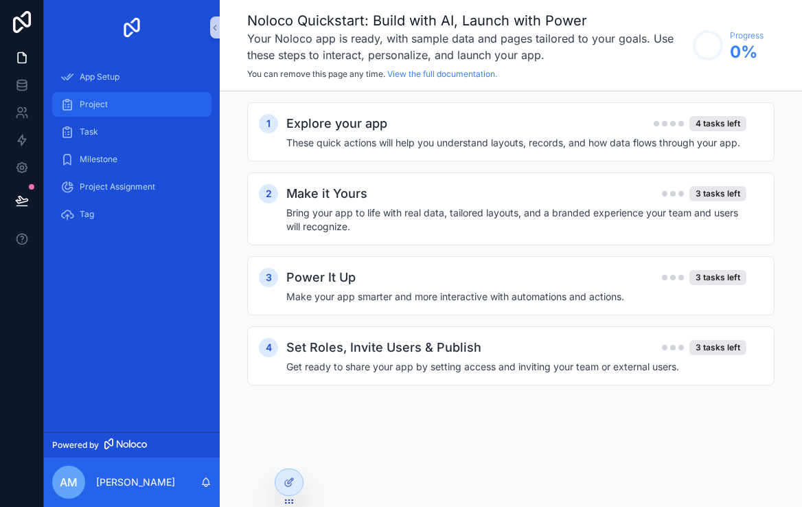
click at [115, 97] on div "Project" at bounding box center [131, 104] width 143 height 22
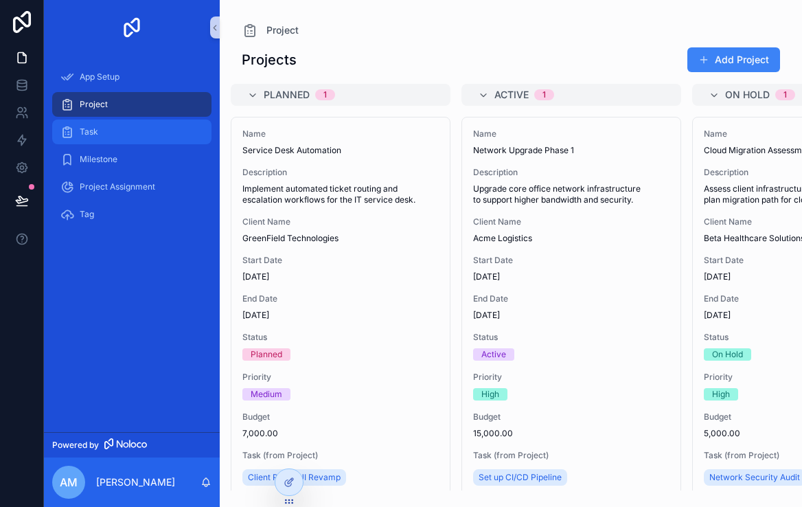
click at [98, 119] on link "Task" at bounding box center [131, 131] width 159 height 25
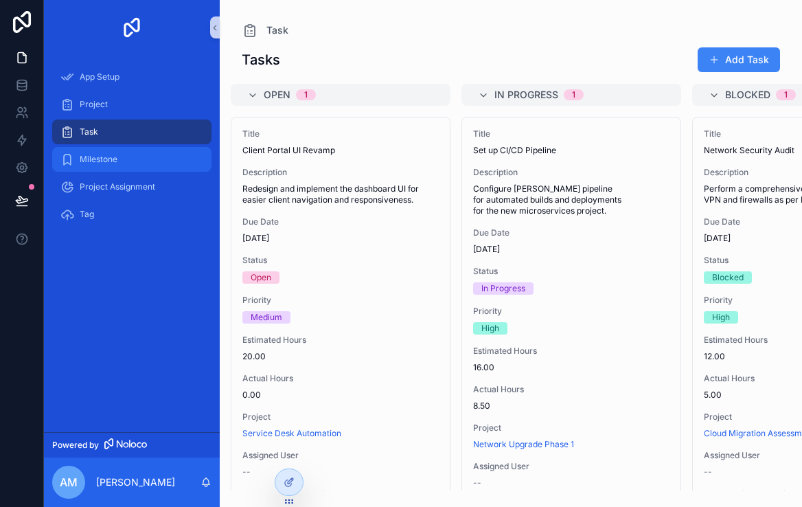
click at [132, 168] on div "Milestone" at bounding box center [131, 159] width 143 height 22
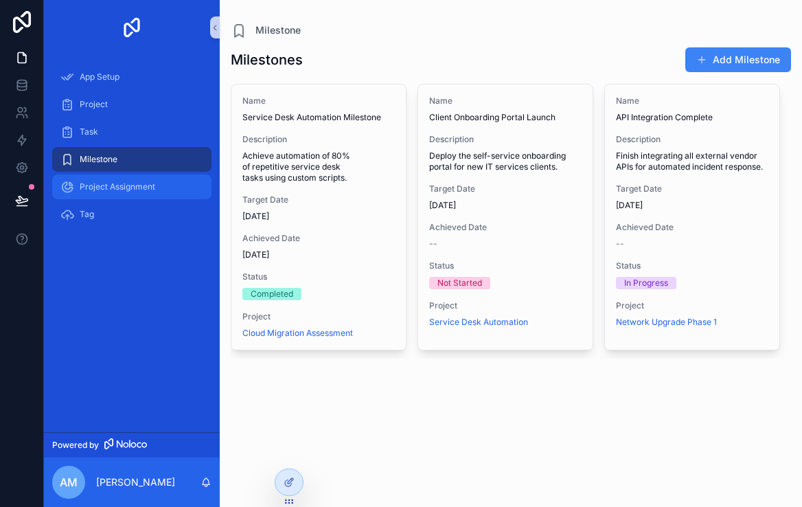
click at [129, 187] on span "Project Assignment" at bounding box center [118, 186] width 76 height 11
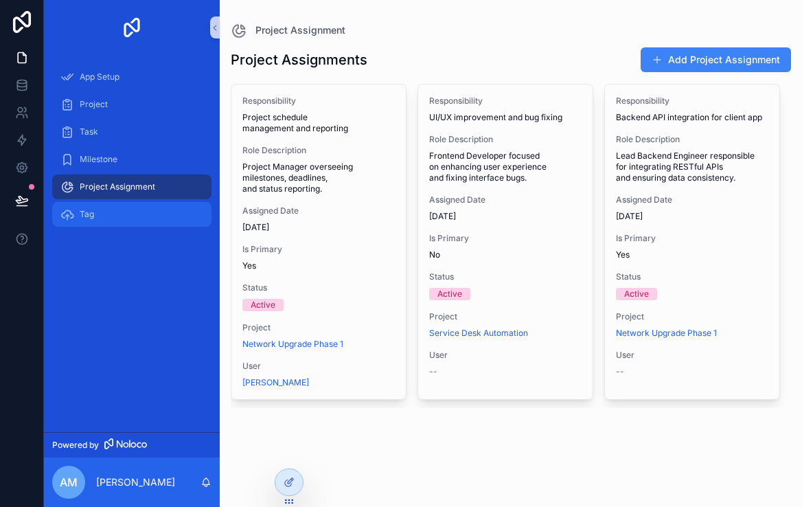
click at [117, 212] on div "Tag" at bounding box center [131, 214] width 143 height 22
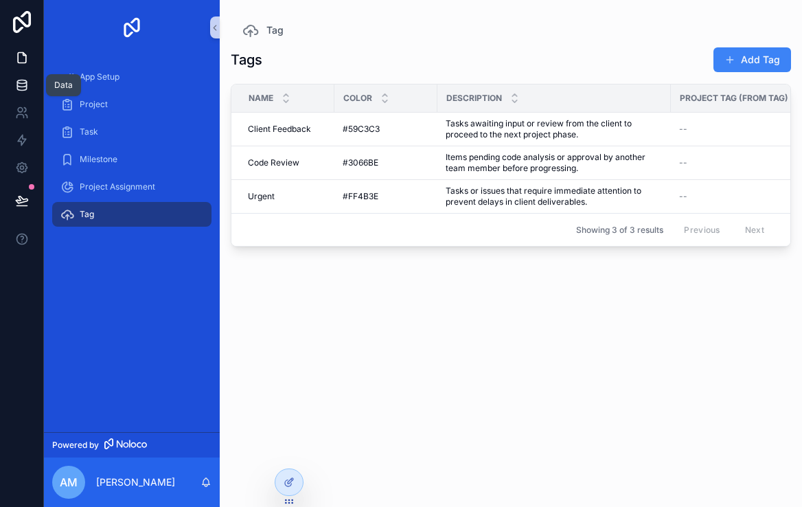
click at [18, 78] on icon at bounding box center [22, 85] width 14 height 14
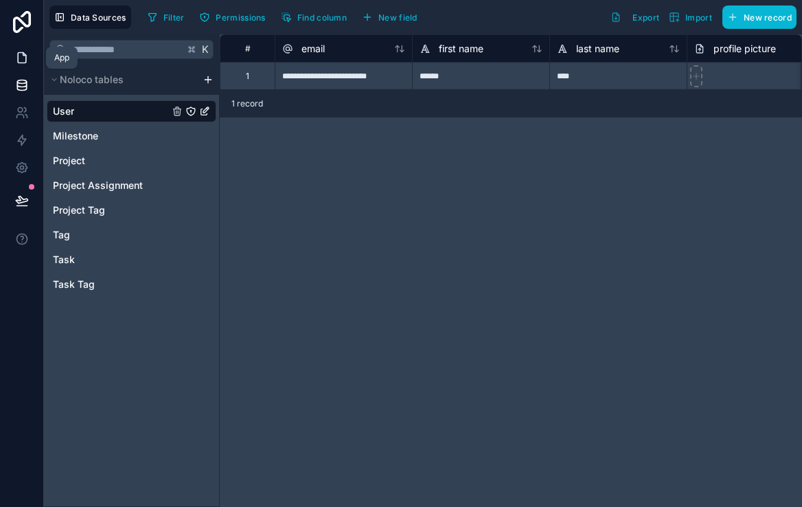
click at [19, 54] on icon at bounding box center [22, 58] width 8 height 10
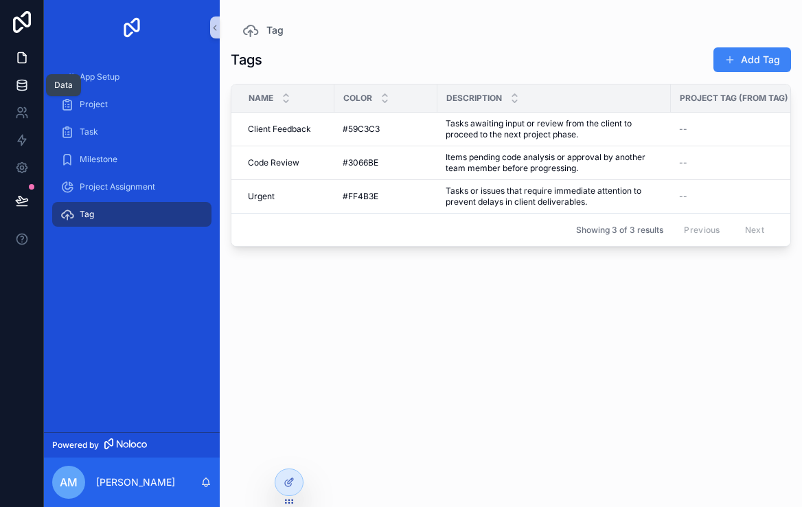
click at [21, 71] on link at bounding box center [21, 84] width 43 height 27
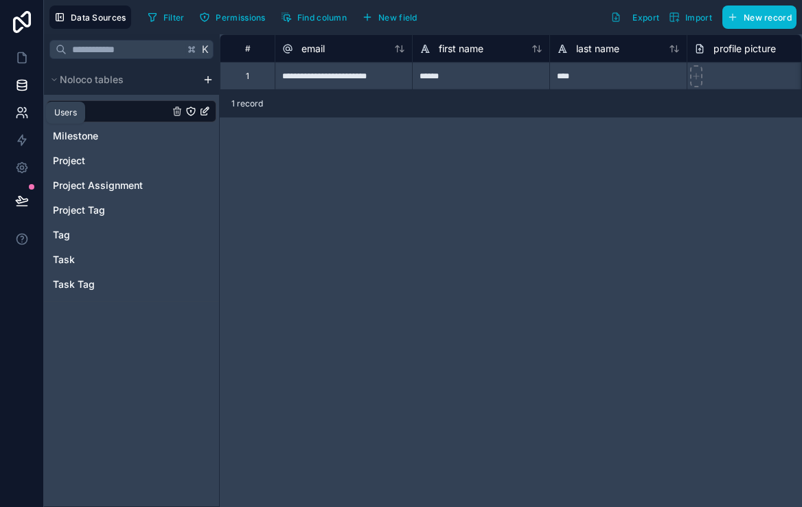
click at [23, 113] on icon at bounding box center [22, 113] width 14 height 14
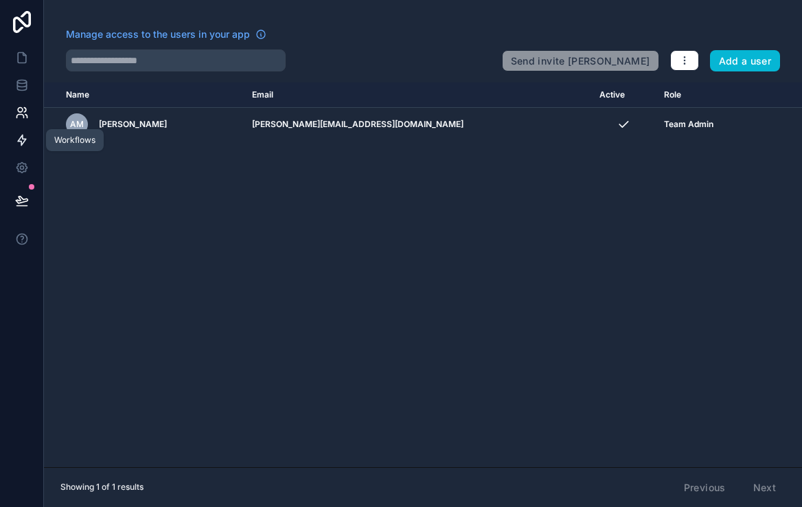
click at [23, 150] on link at bounding box center [21, 139] width 43 height 27
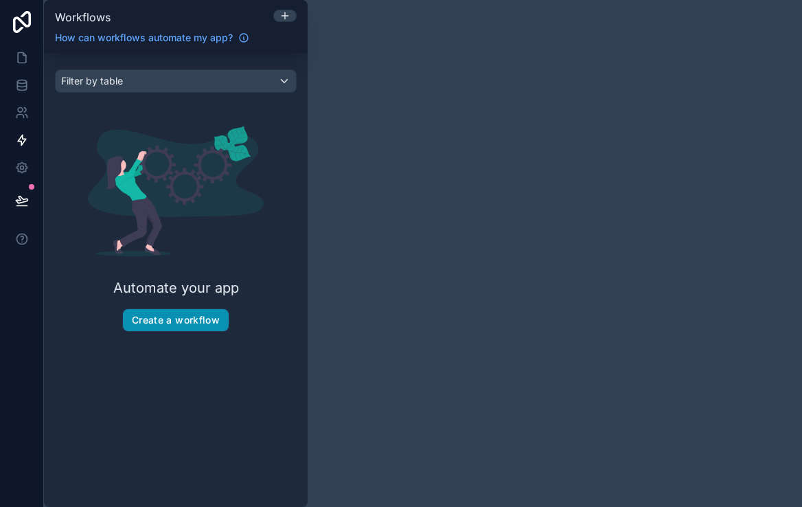
click at [178, 326] on button "Create a workflow" at bounding box center [176, 320] width 106 height 22
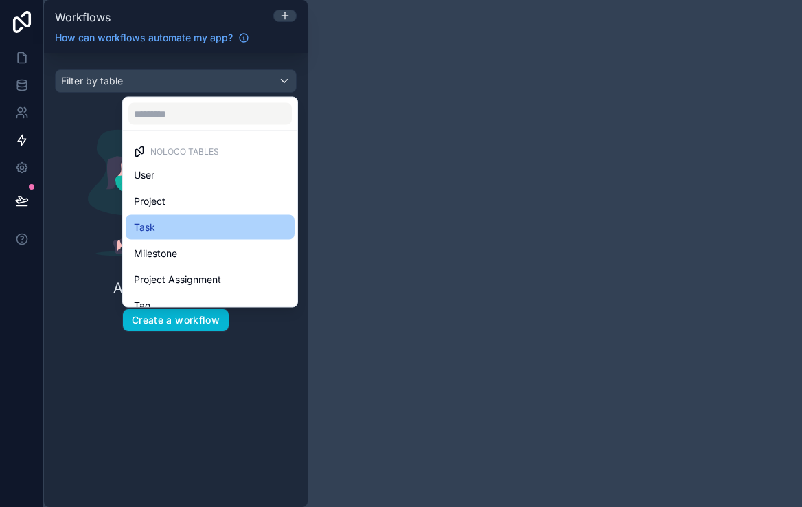
click at [190, 219] on div "Task" at bounding box center [210, 227] width 152 height 16
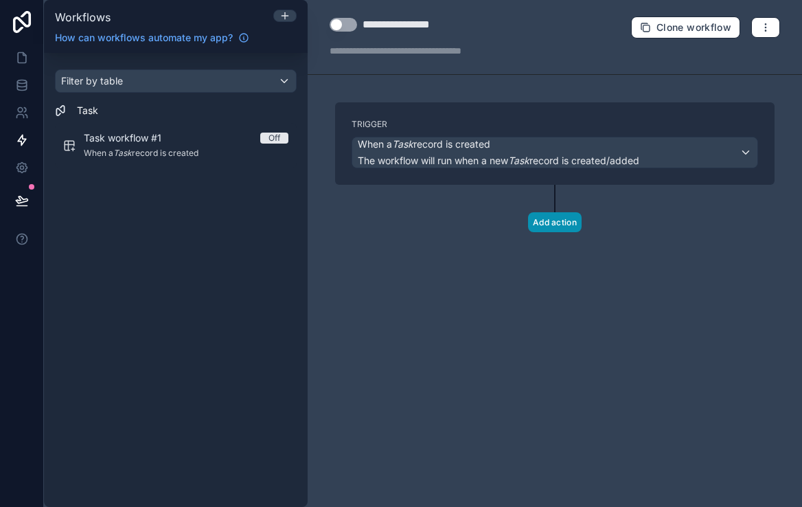
click at [554, 216] on button "Add action" at bounding box center [555, 222] width 54 height 20
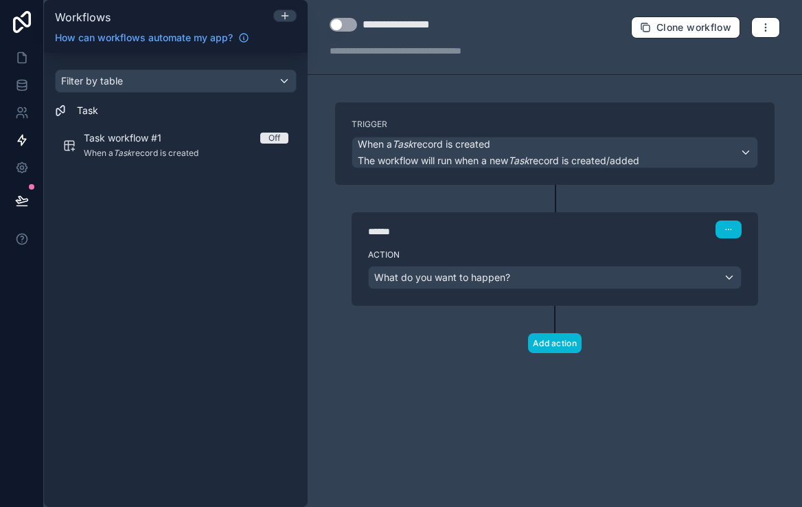
click at [508, 276] on span "What do you want to happen?" at bounding box center [442, 277] width 136 height 12
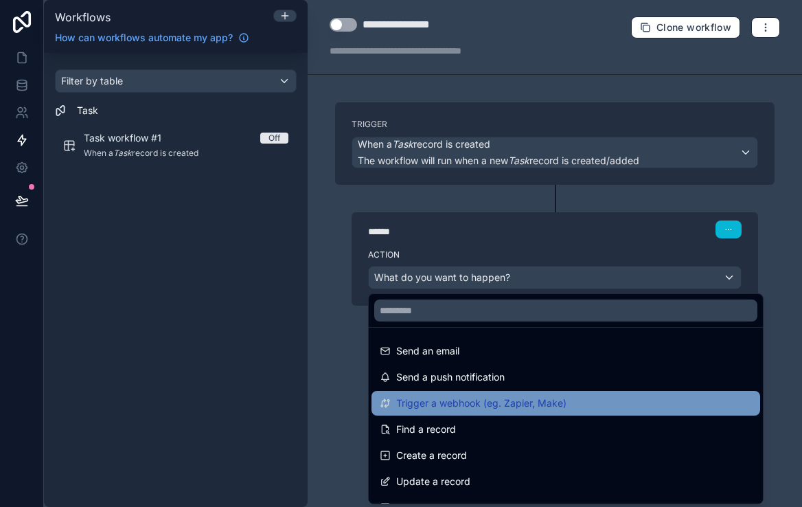
click at [536, 405] on span "Trigger a webhook (eg. Zapier, Make)" at bounding box center [481, 403] width 170 height 16
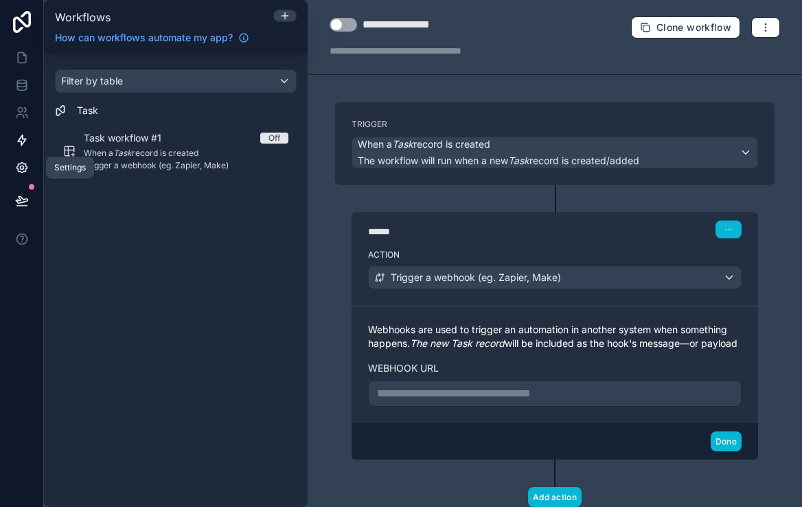
click at [29, 162] on link at bounding box center [21, 167] width 43 height 27
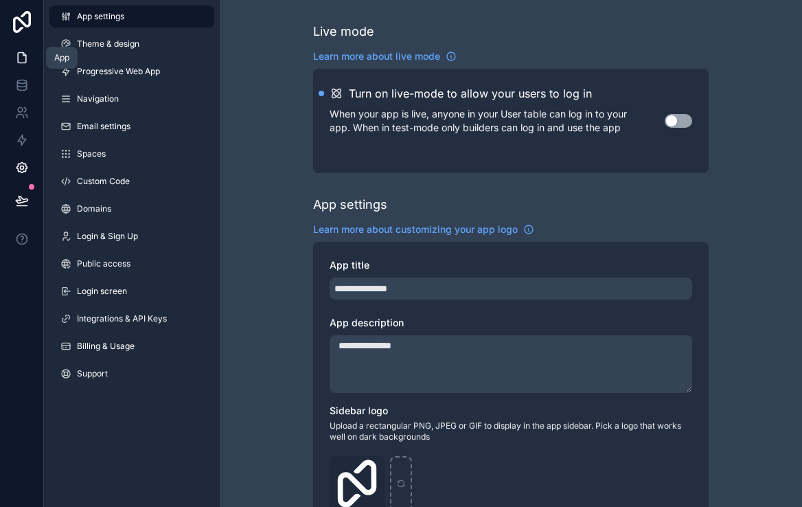
click at [26, 52] on icon at bounding box center [22, 58] width 14 height 14
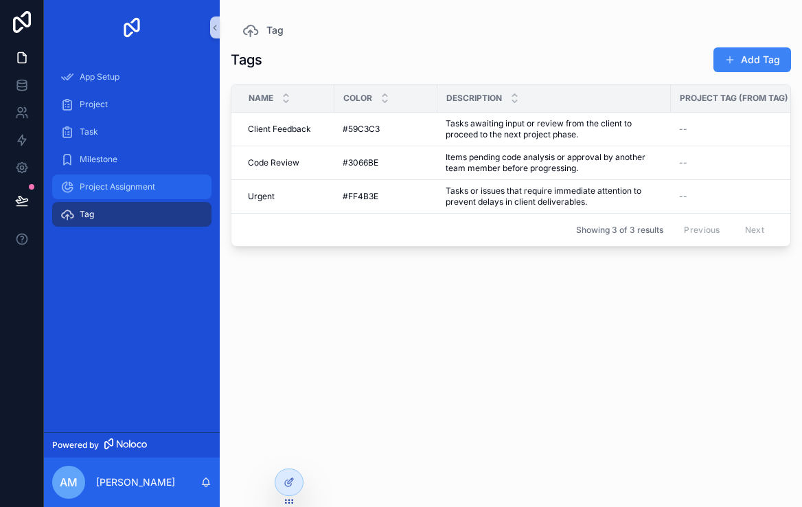
click at [135, 178] on div "Project Assignment" at bounding box center [131, 187] width 143 height 22
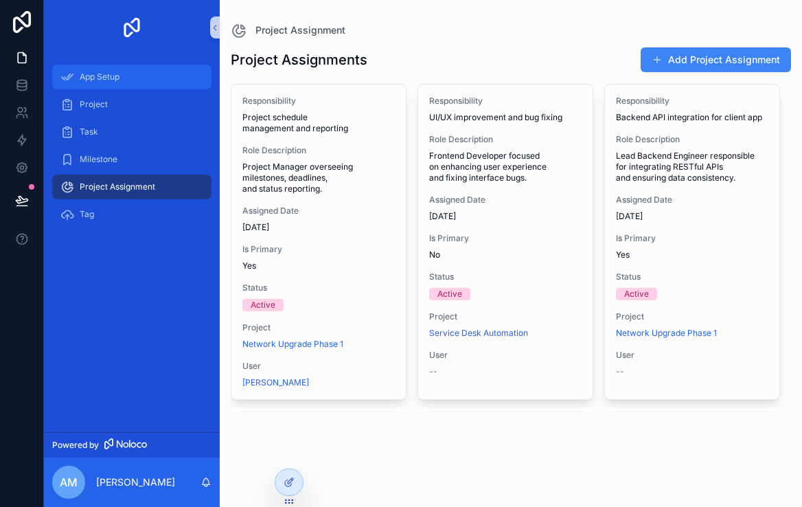
click at [126, 84] on div "App Setup" at bounding box center [131, 77] width 143 height 22
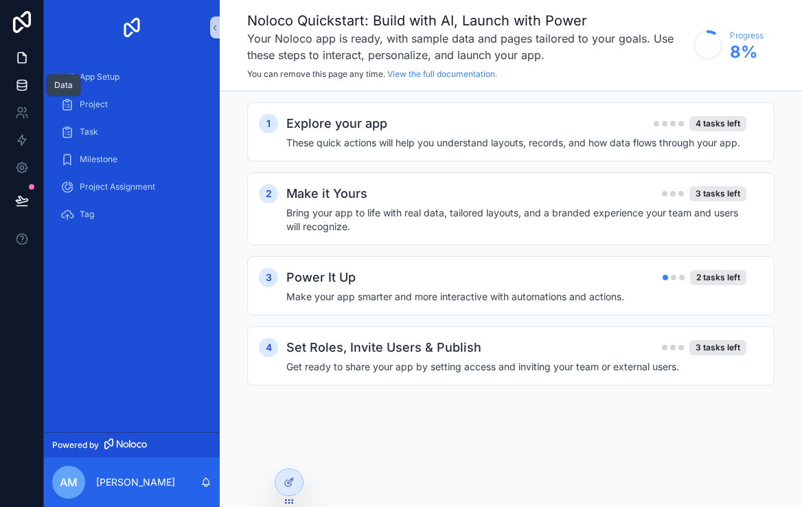
click at [26, 78] on icon at bounding box center [22, 85] width 14 height 14
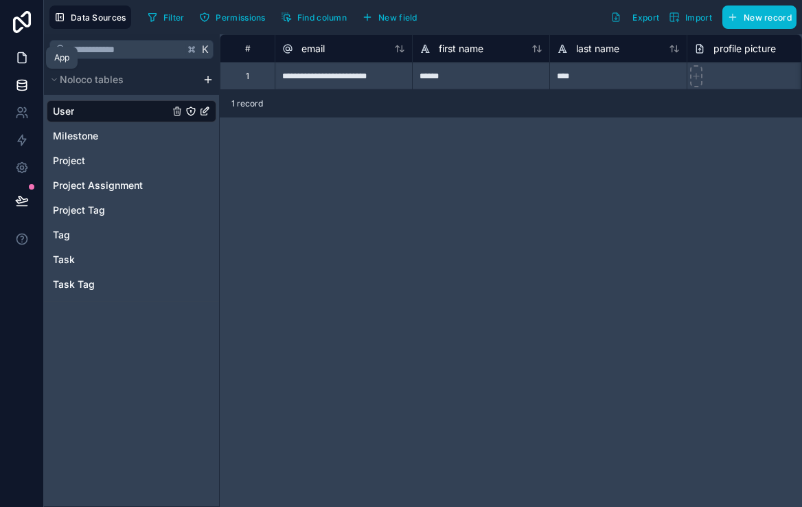
click at [16, 66] on link at bounding box center [21, 57] width 43 height 27
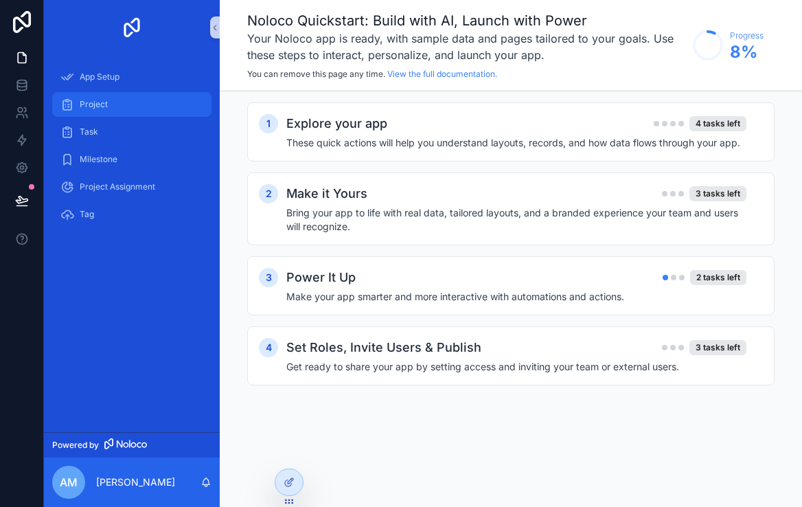
click at [114, 103] on div "Project" at bounding box center [131, 104] width 143 height 22
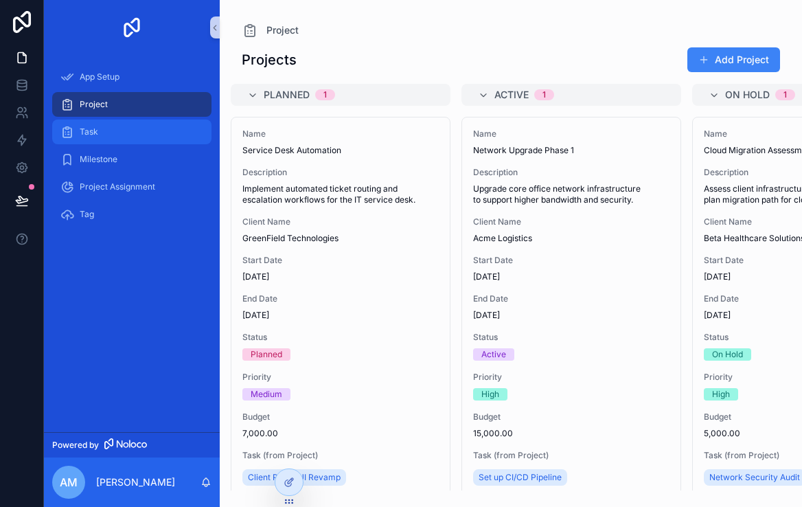
click at [112, 133] on div "Task" at bounding box center [131, 132] width 143 height 22
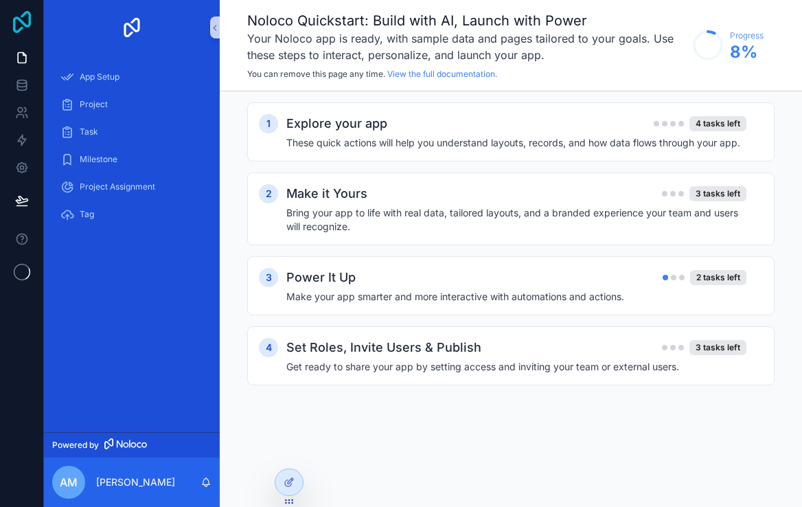
click at [23, 21] on icon at bounding box center [21, 22] width 27 height 22
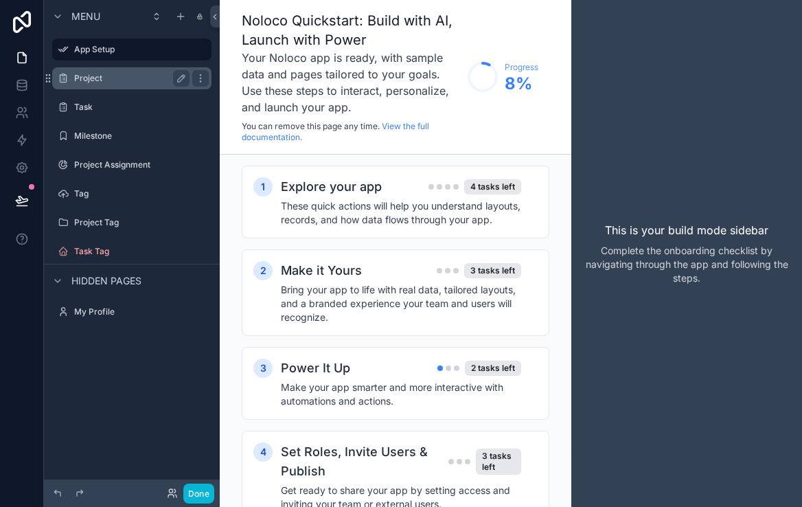
click at [111, 81] on label "Project" at bounding box center [129, 78] width 110 height 11
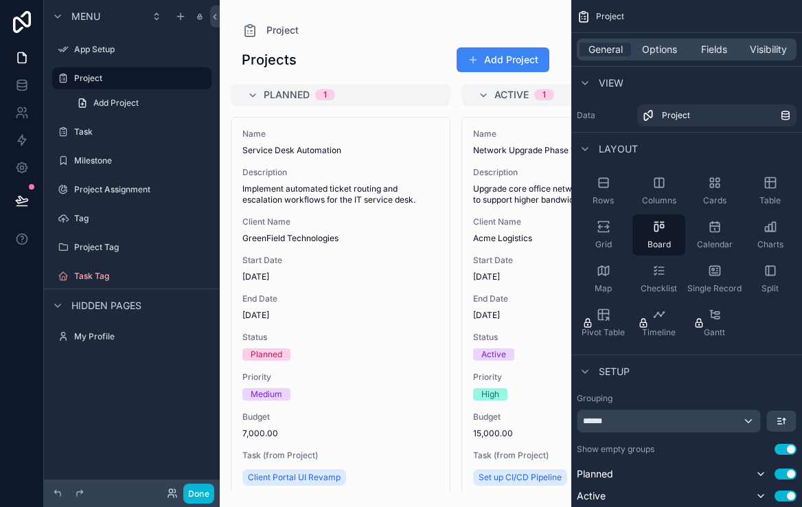
click at [418, 155] on div "scrollable content" at bounding box center [396, 253] width 352 height 507
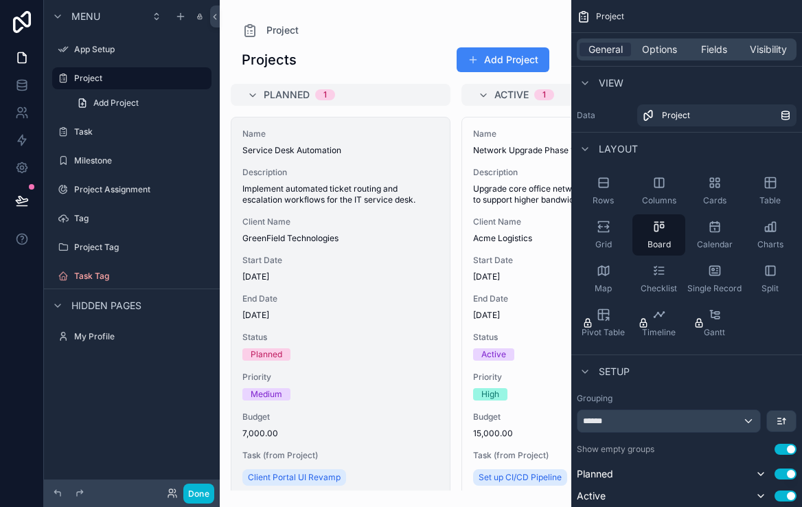
click at [403, 214] on div "Name Service Desk Automation Description Implement automated ticket routing and…" at bounding box center [340, 332] width 218 height 431
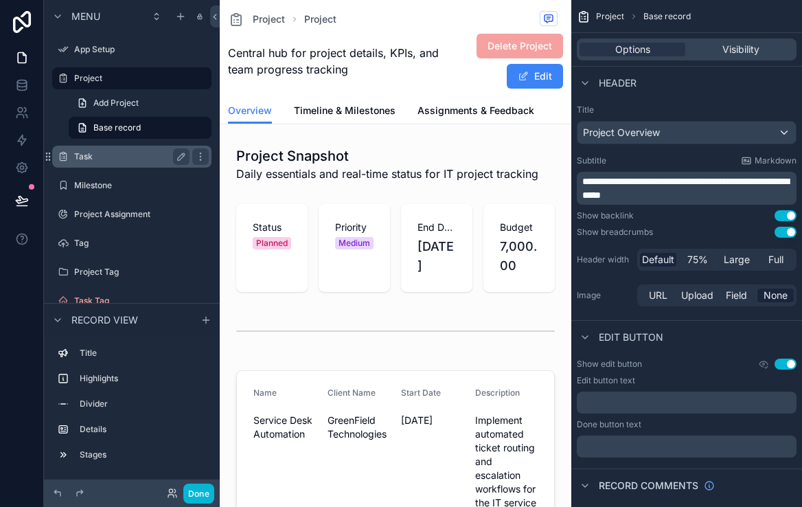
click at [109, 147] on div "Task" at bounding box center [132, 157] width 154 height 22
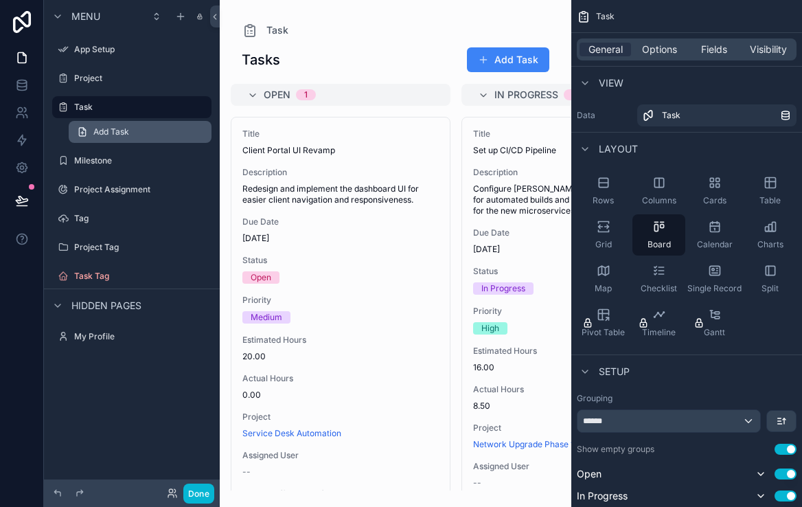
click at [124, 134] on span "Add Task" at bounding box center [111, 131] width 36 height 11
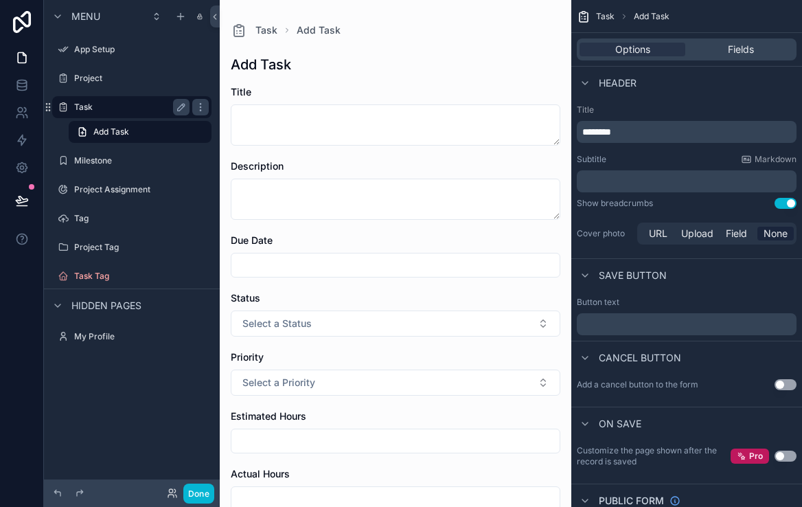
click at [101, 111] on label "Task" at bounding box center [129, 107] width 110 height 11
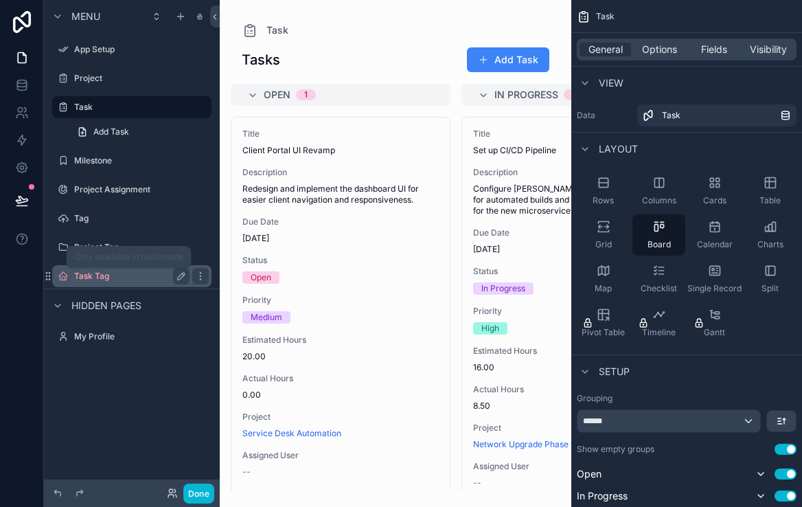
click at [120, 281] on label "Task Tag" at bounding box center [129, 276] width 110 height 11
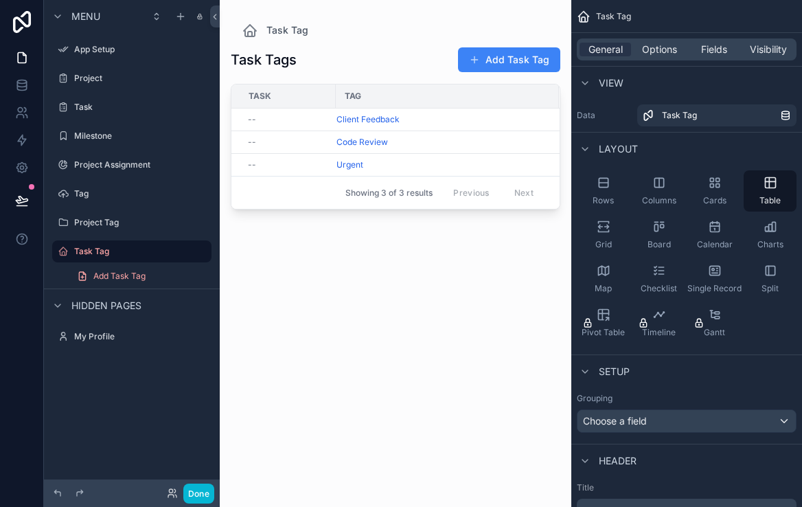
click at [97, 95] on div "Task" at bounding box center [132, 107] width 176 height 25
click at [95, 105] on label "Task" at bounding box center [129, 107] width 110 height 11
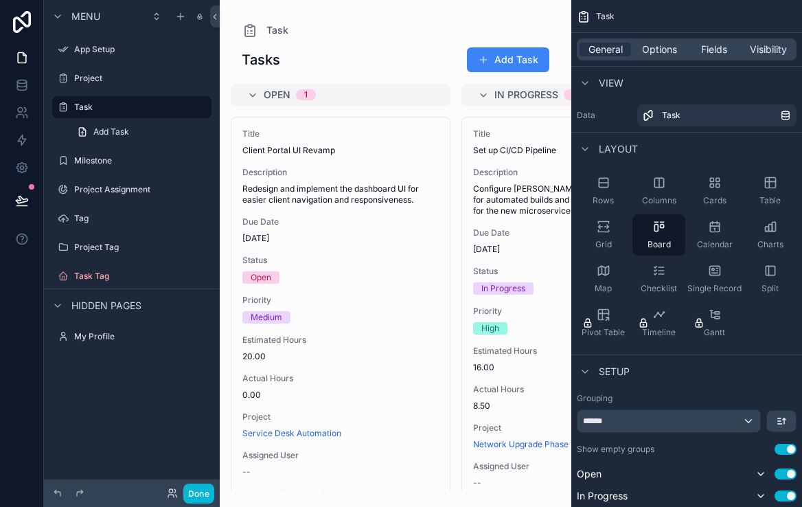
drag, startPoint x: 607, startPoint y: 234, endPoint x: 363, endPoint y: 491, distance: 355.1
click at [363, 491] on div "App Setup Project Task Milestone Project Assignment Tag My Profile Powered by A…" at bounding box center [511, 253] width 582 height 507
click at [590, 240] on div "Grid" at bounding box center [603, 234] width 53 height 41
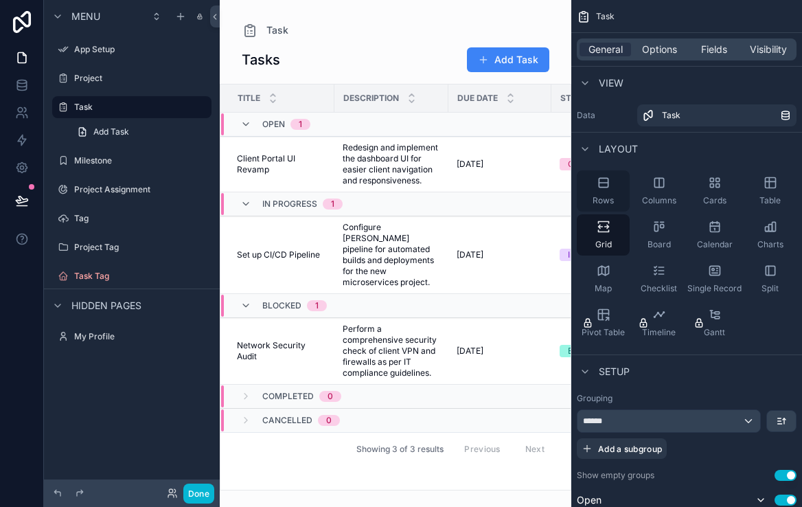
click at [599, 193] on div "Rows" at bounding box center [603, 190] width 53 height 41
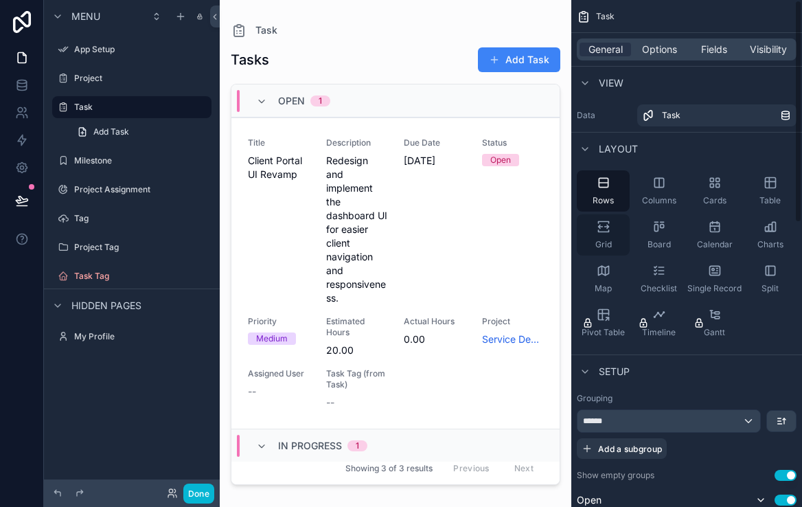
click at [610, 233] on icon "scrollable content" at bounding box center [604, 227] width 14 height 14
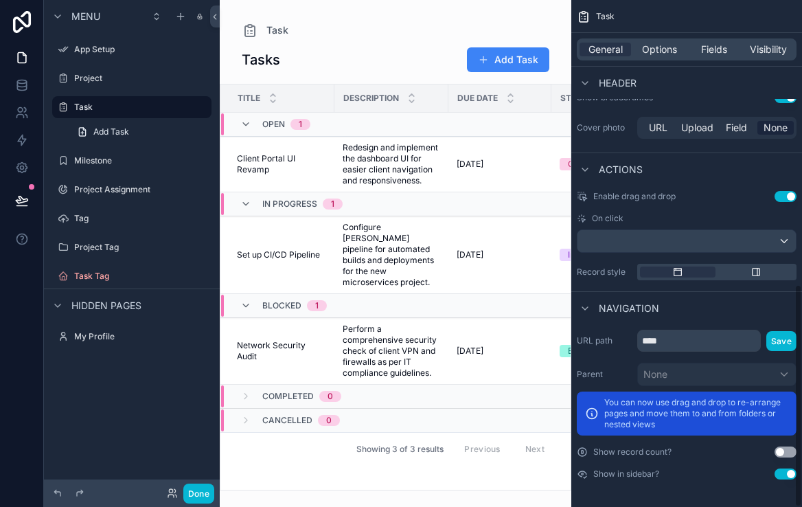
scroll to position [647, 0]
click at [784, 451] on button "Use setting" at bounding box center [786, 451] width 22 height 11
click at [777, 448] on button "Use setting" at bounding box center [786, 451] width 22 height 11
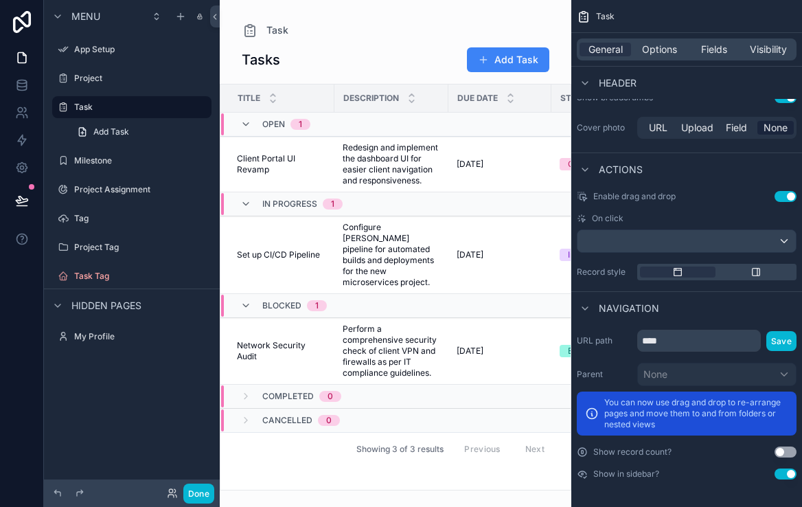
click at [777, 448] on button "Use setting" at bounding box center [786, 451] width 22 height 11
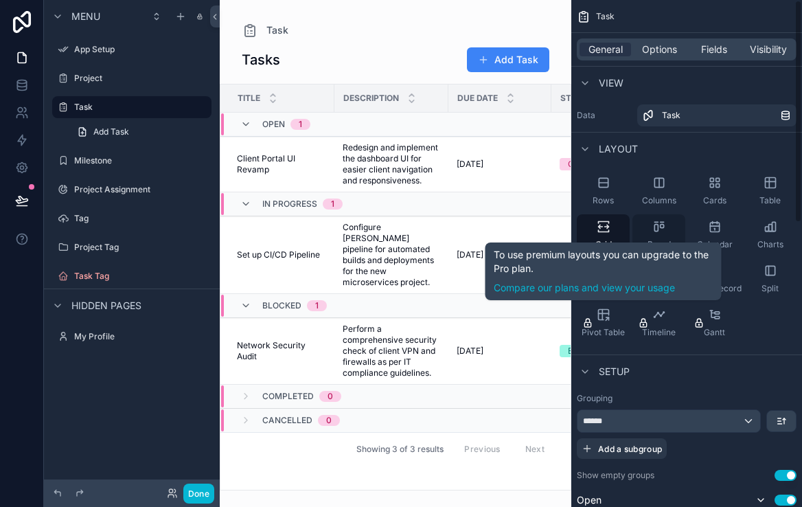
scroll to position [0, 0]
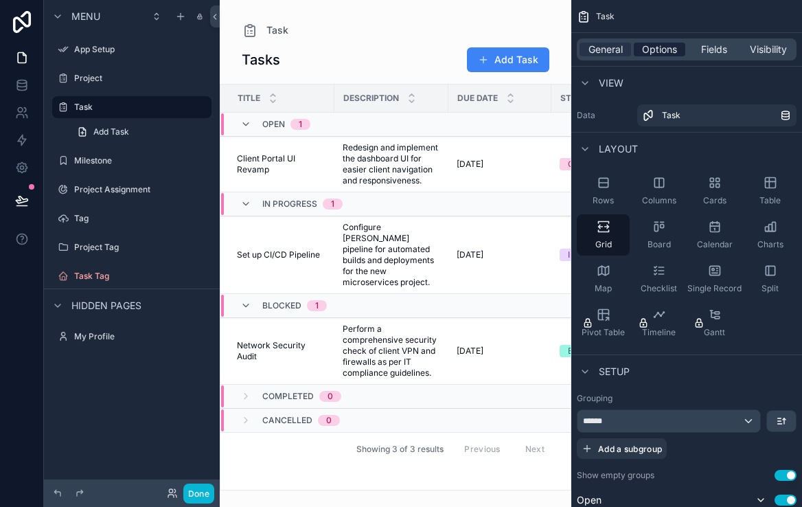
click at [667, 55] on span "Options" at bounding box center [659, 50] width 35 height 14
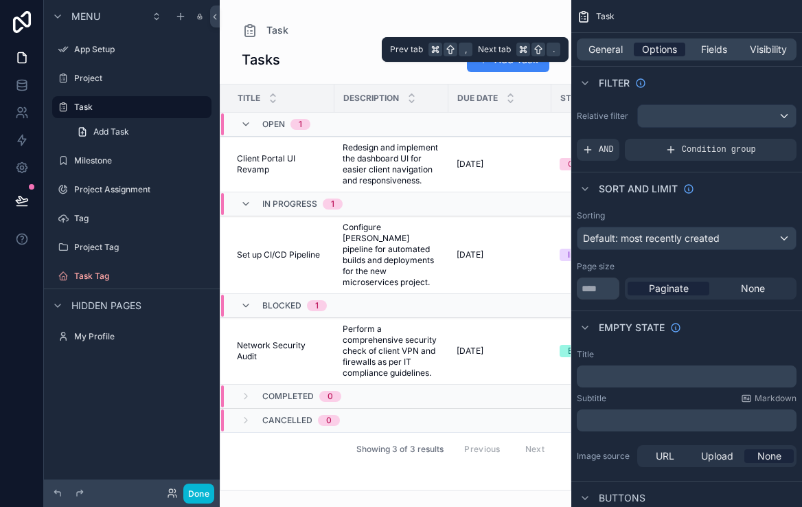
click at [667, 52] on span "Options" at bounding box center [659, 50] width 35 height 14
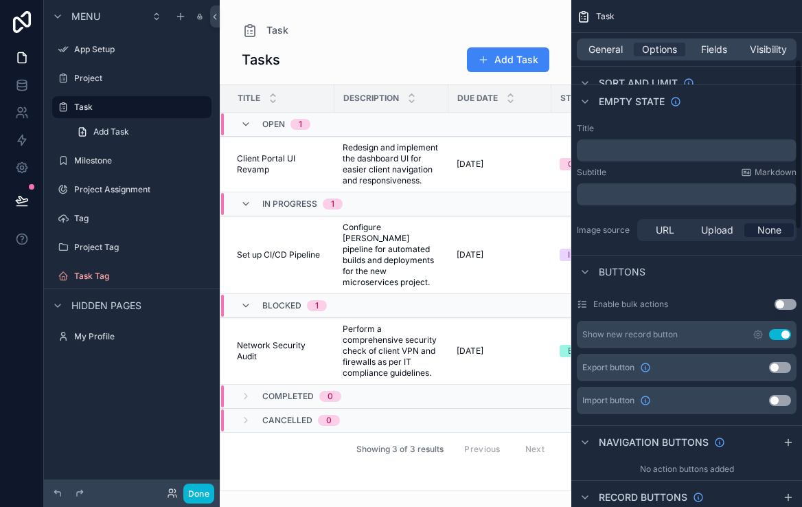
scroll to position [242, 0]
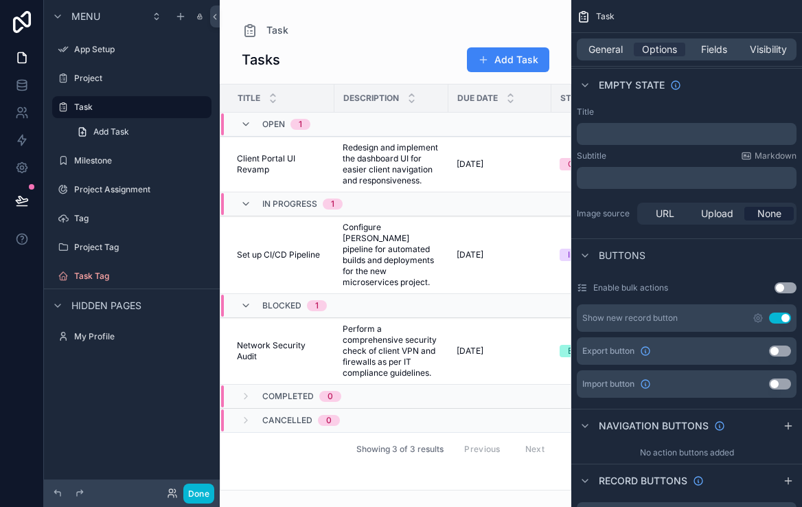
click at [783, 288] on button "Use setting" at bounding box center [786, 287] width 22 height 11
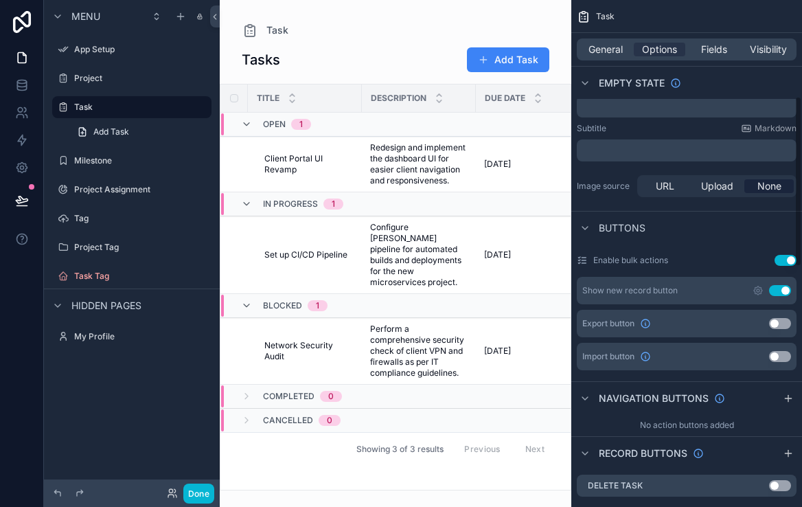
scroll to position [286, 0]
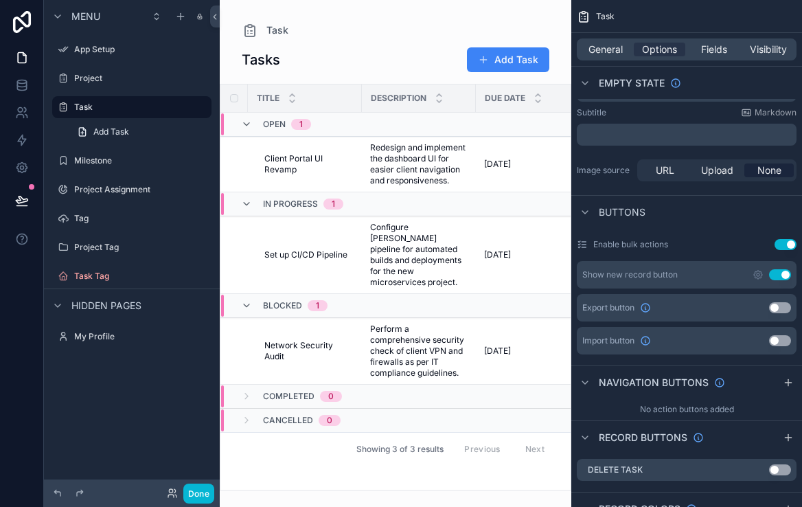
click at [774, 336] on button "Use setting" at bounding box center [780, 340] width 22 height 11
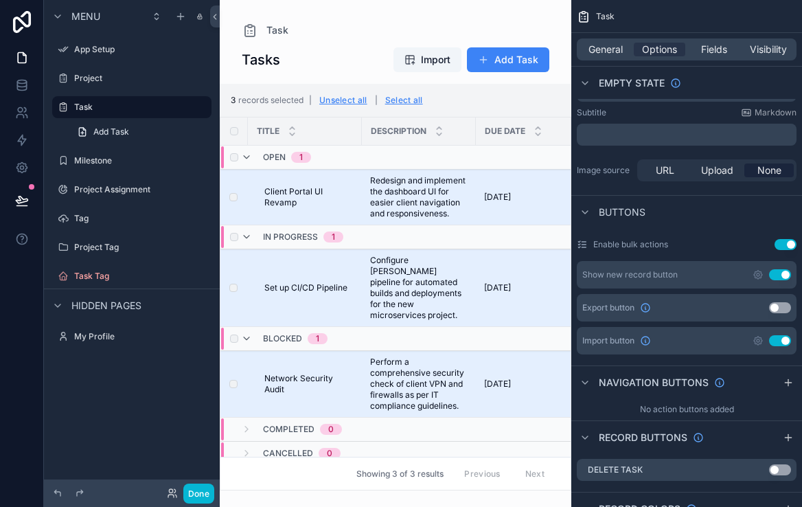
scroll to position [0, 0]
click at [358, 100] on button "Unselect all" at bounding box center [344, 100] width 58 height 22
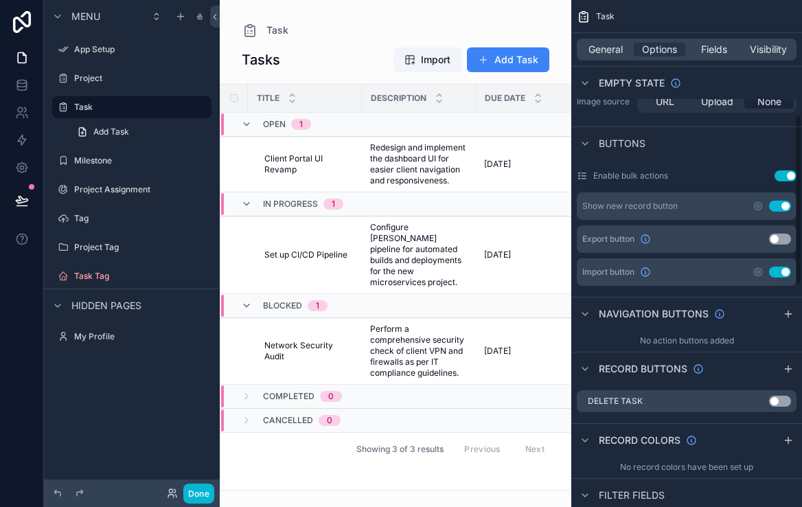
scroll to position [376, 0]
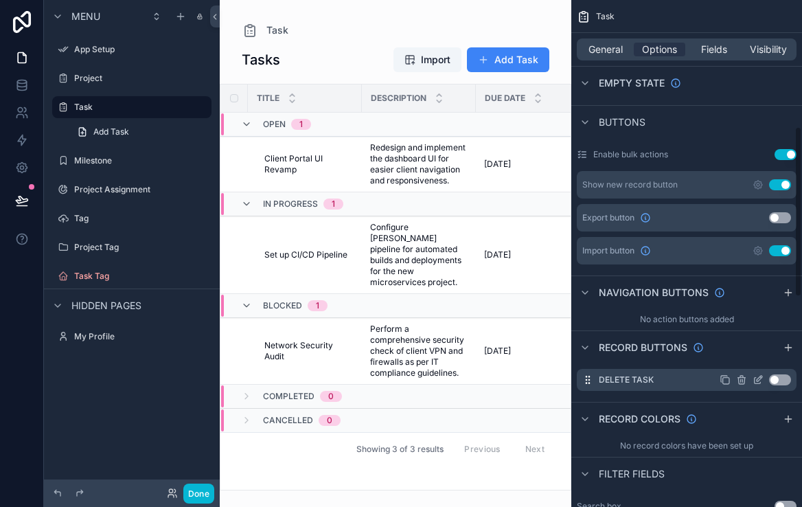
click at [783, 383] on button "Use setting" at bounding box center [780, 379] width 22 height 11
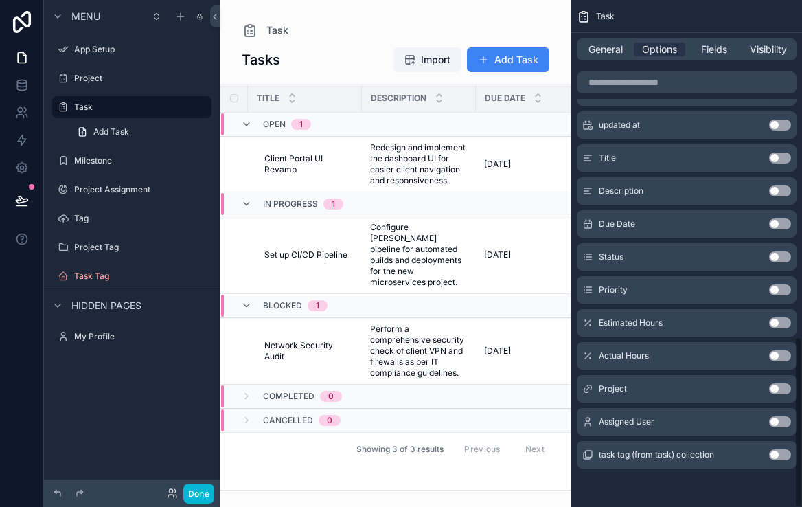
scroll to position [997, 0]
click at [790, 355] on button "Use setting" at bounding box center [780, 355] width 22 height 11
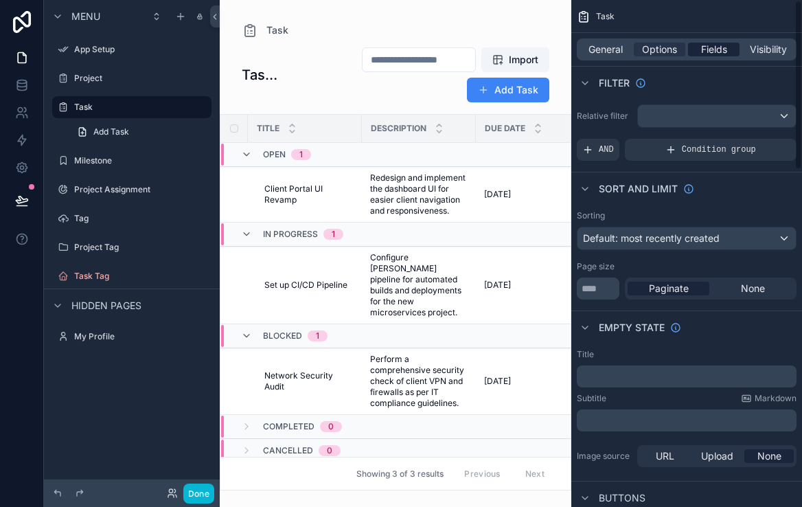
scroll to position [0, 0]
click at [719, 48] on span "Fields" at bounding box center [714, 50] width 26 height 14
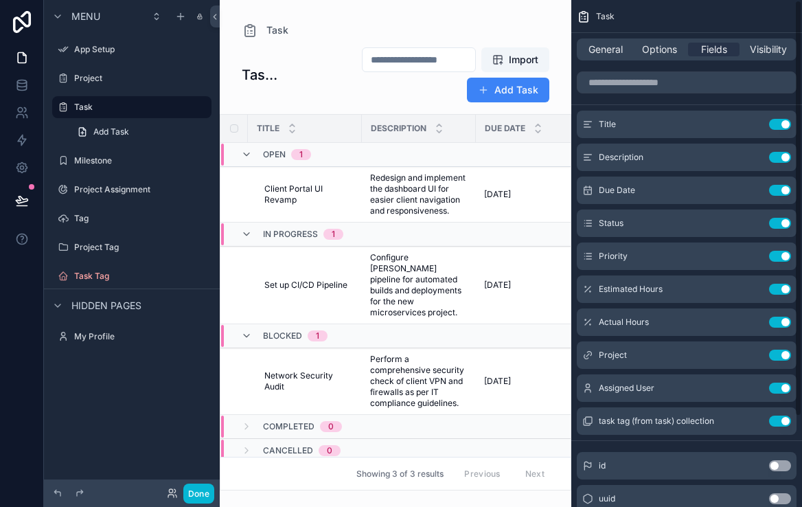
click at [762, 57] on div "General Options Fields Visibility" at bounding box center [687, 49] width 220 height 22
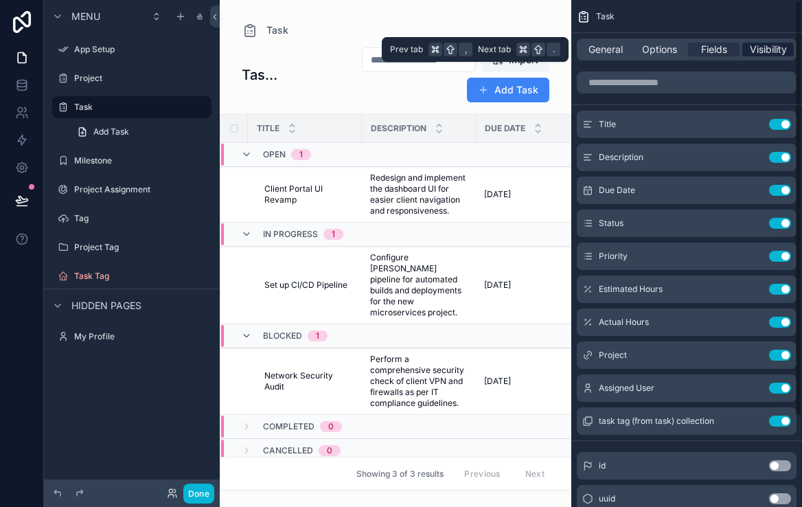
click at [762, 50] on span "Visibility" at bounding box center [768, 50] width 37 height 14
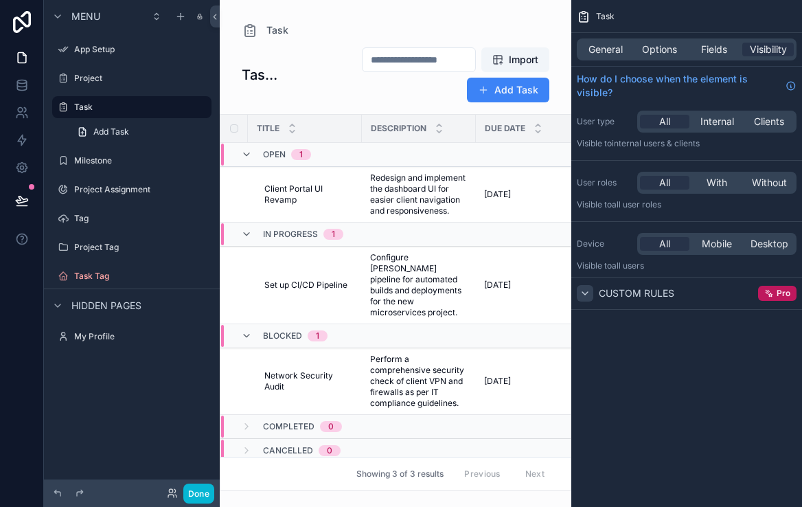
click at [583, 286] on div "scrollable content" at bounding box center [585, 293] width 16 height 16
click at [21, 86] on icon at bounding box center [22, 85] width 14 height 14
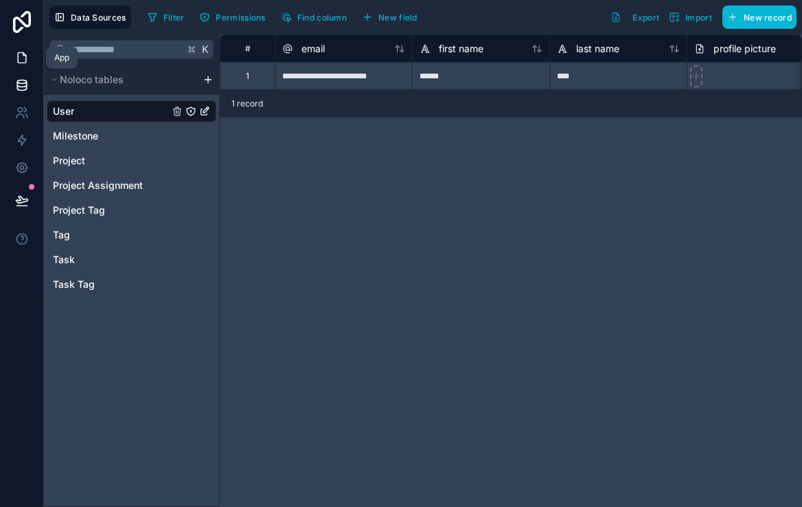
click at [27, 61] on icon at bounding box center [22, 58] width 14 height 14
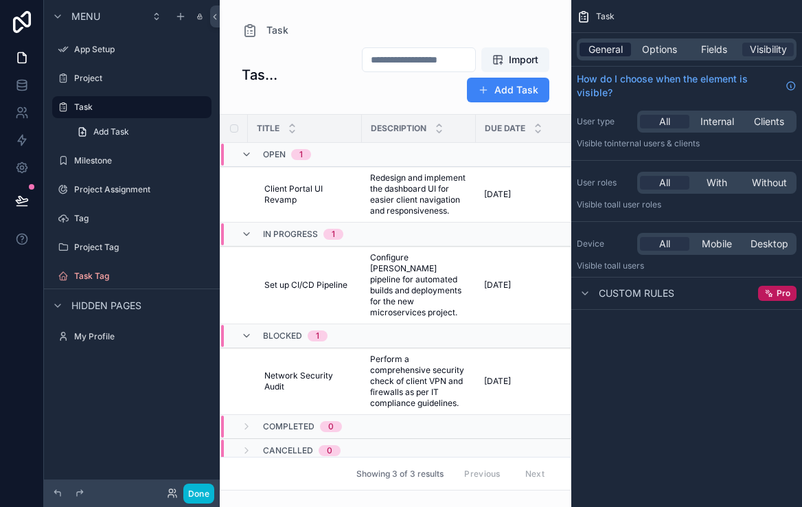
click at [602, 52] on span "General" at bounding box center [606, 50] width 34 height 14
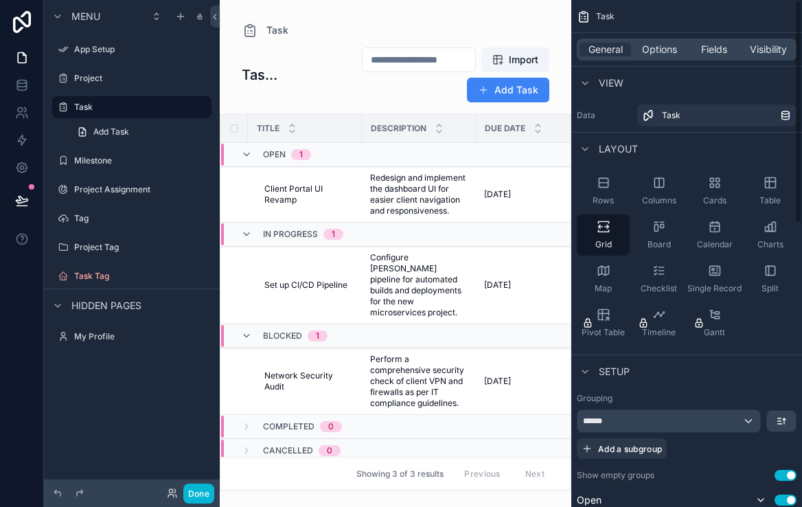
click at [176, 407] on div "Menu App Setup Project Task Add Task Milestone Project Assignment Tag Project T…" at bounding box center [132, 245] width 176 height 490
click at [56, 18] on icon "scrollable content" at bounding box center [57, 16] width 11 height 11
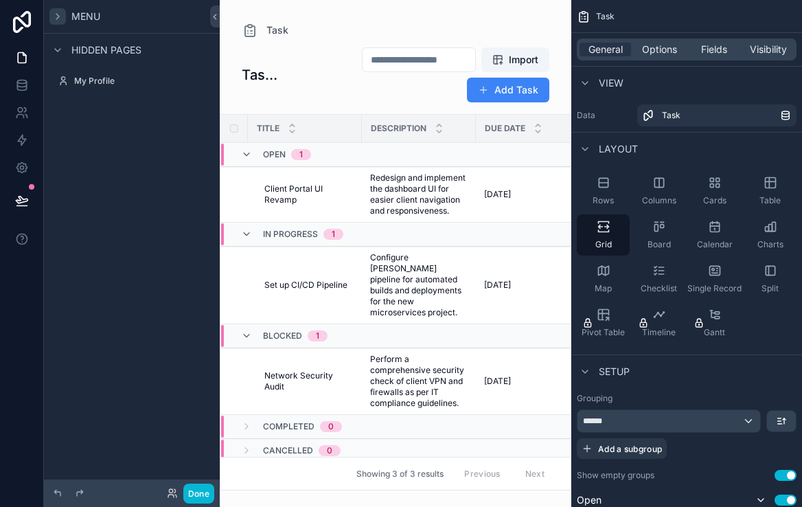
click at [56, 18] on icon "scrollable content" at bounding box center [57, 16] width 11 height 11
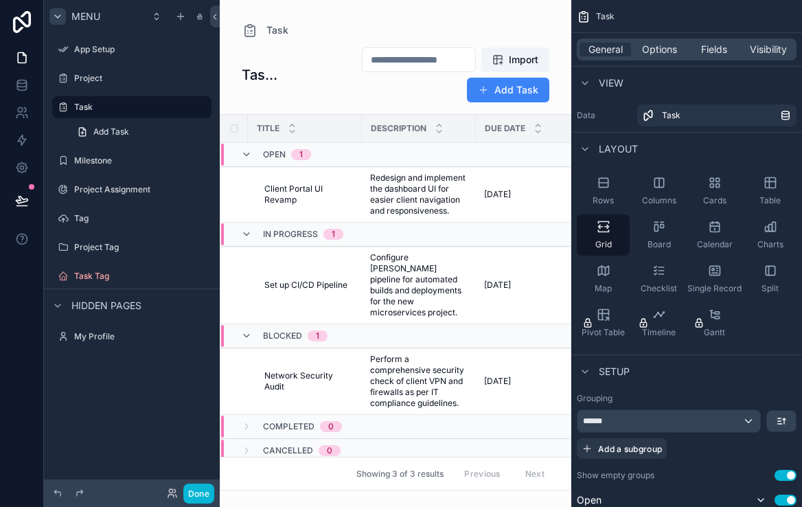
click at [98, 18] on span "Menu" at bounding box center [85, 17] width 29 height 14
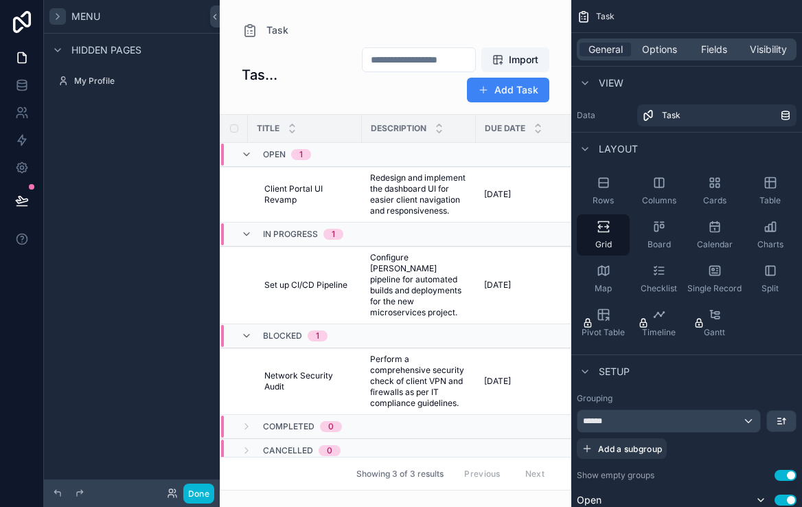
click at [98, 18] on span "Menu" at bounding box center [85, 17] width 29 height 14
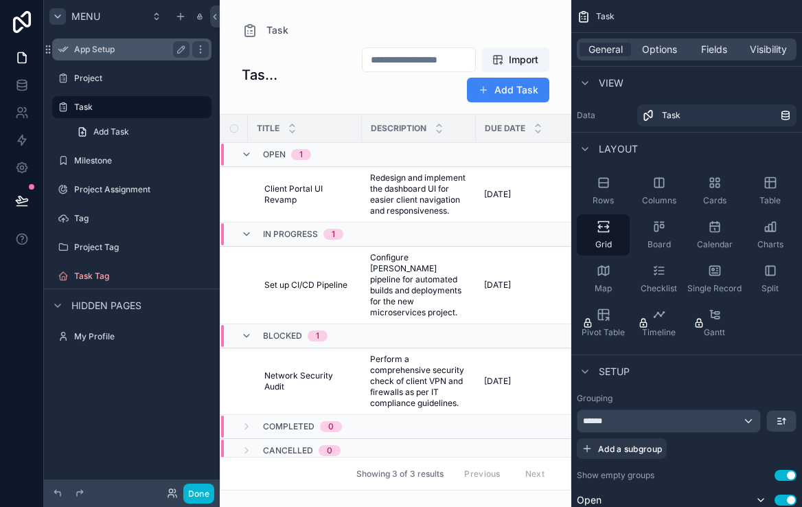
click at [74, 43] on div "App Setup" at bounding box center [131, 49] width 115 height 16
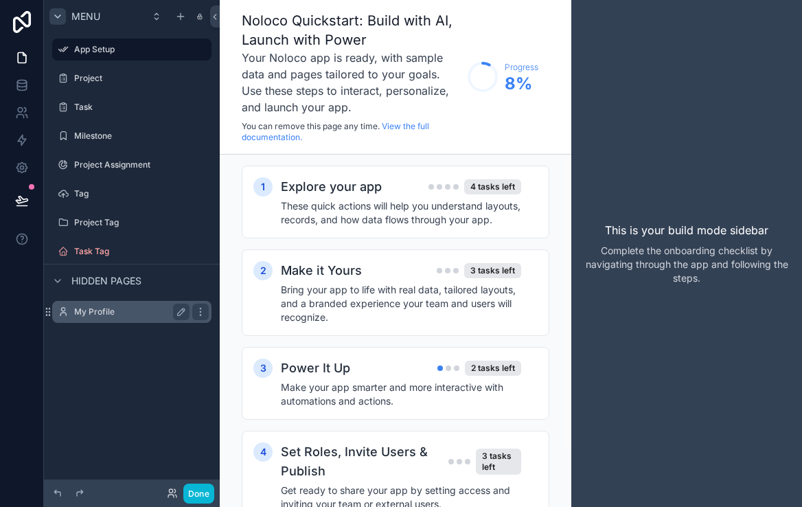
click at [102, 309] on label "My Profile" at bounding box center [129, 311] width 110 height 11
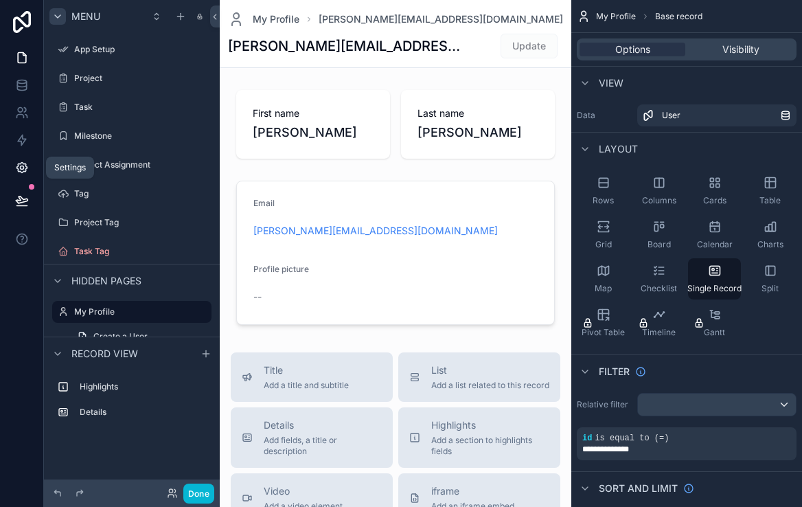
click at [22, 159] on link at bounding box center [21, 167] width 43 height 27
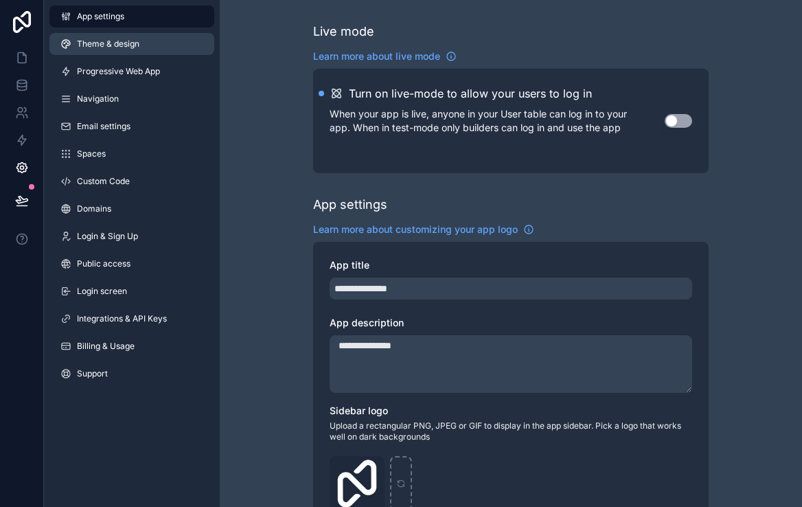
click at [128, 51] on link "Theme & design" at bounding box center [131, 44] width 165 height 22
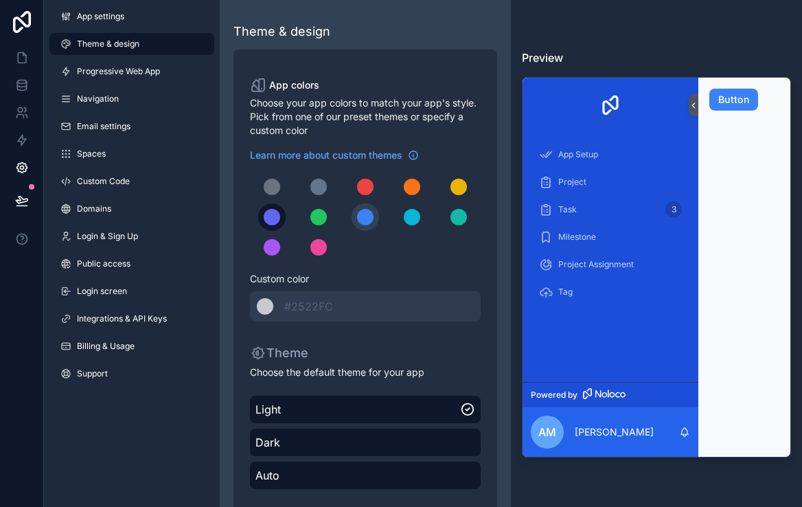
click at [280, 212] on button "scrollable content" at bounding box center [271, 216] width 27 height 27
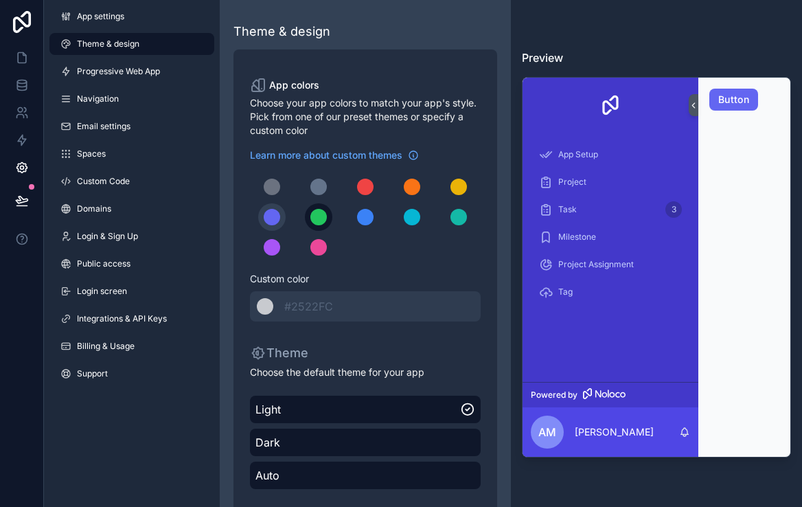
click at [316, 217] on div "scrollable content" at bounding box center [318, 217] width 16 height 16
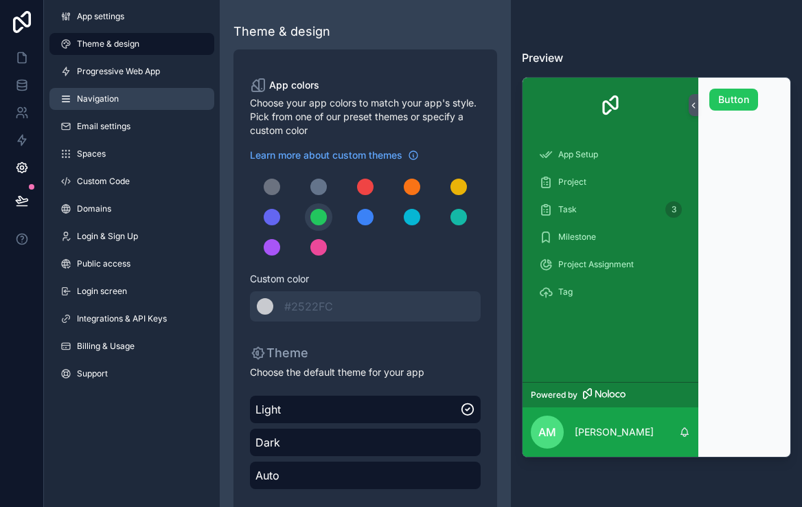
click at [114, 97] on span "Navigation" at bounding box center [98, 98] width 42 height 11
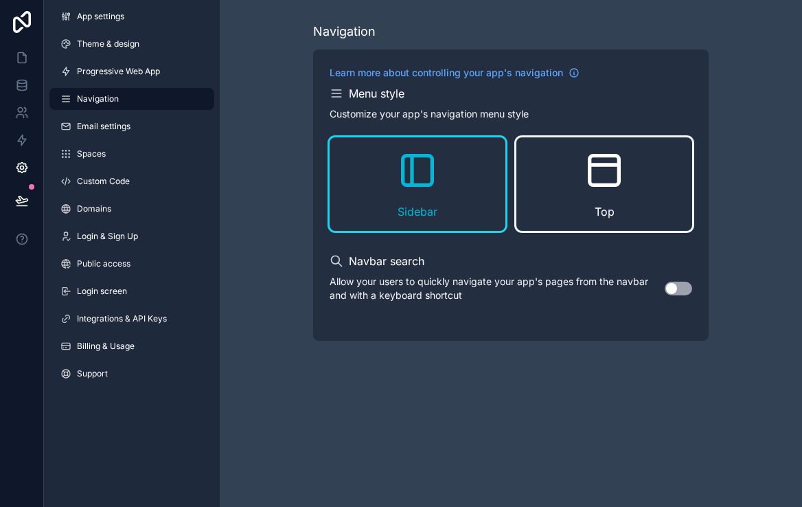
click at [626, 214] on div "Top" at bounding box center [604, 183] width 176 height 93
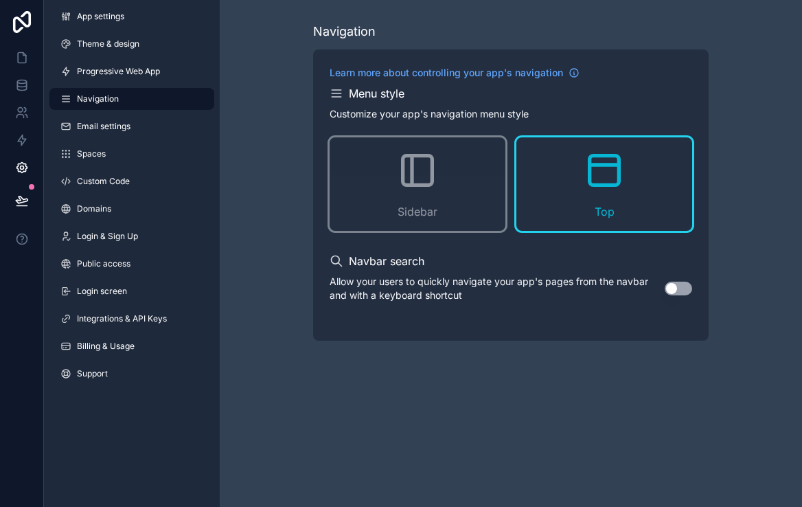
click at [670, 288] on button "Use setting" at bounding box center [678, 289] width 27 height 14
click at [130, 75] on span "Progressive Web App" at bounding box center [118, 71] width 83 height 11
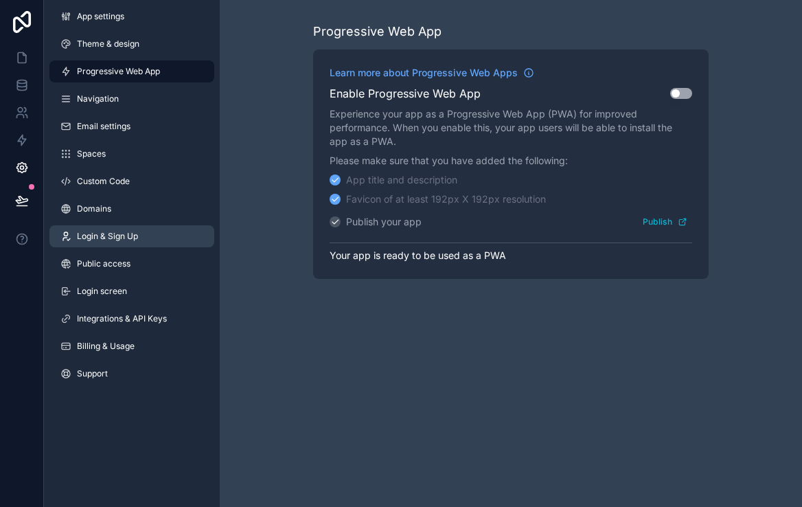
click at [137, 230] on link "Login & Sign Up" at bounding box center [131, 236] width 165 height 22
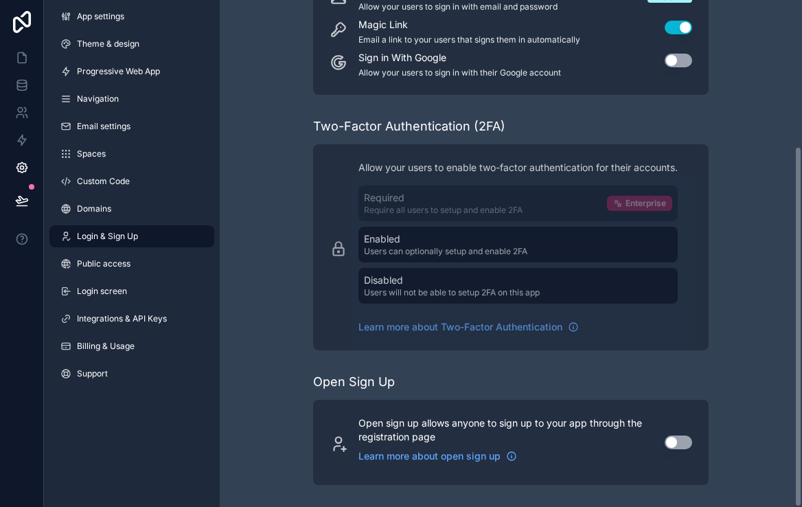
scroll to position [205, 0]
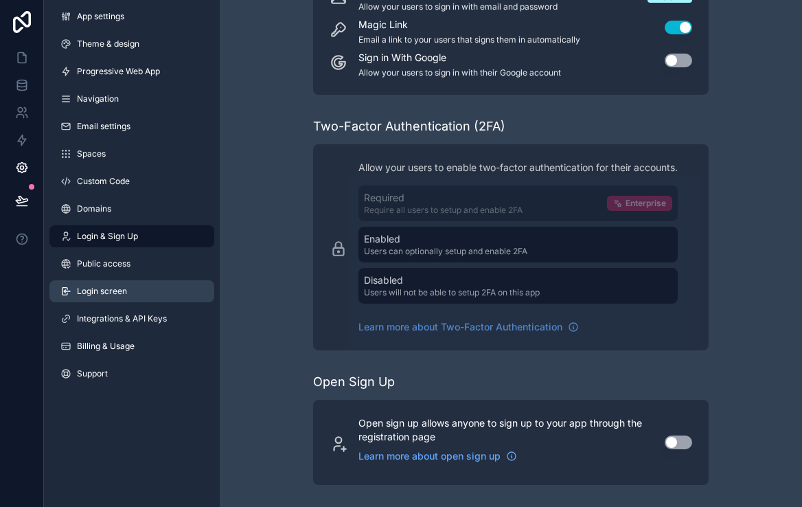
click at [139, 292] on link "Login screen" at bounding box center [131, 291] width 165 height 22
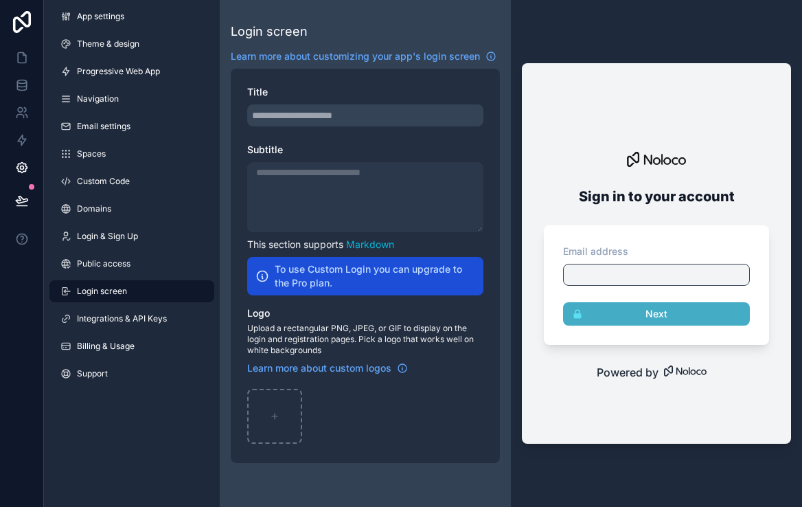
click at [447, 290] on div "To use Custom Login you can upgrade to the Pro plan." at bounding box center [365, 276] width 236 height 38
click at [400, 272] on h2 "To use Custom Login you can upgrade to the Pro plan." at bounding box center [375, 275] width 201 height 27
click at [399, 278] on h2 "To use Custom Login you can upgrade to the Pro plan." at bounding box center [375, 275] width 201 height 27
click at [111, 338] on link "Billing & Usage" at bounding box center [131, 346] width 165 height 22
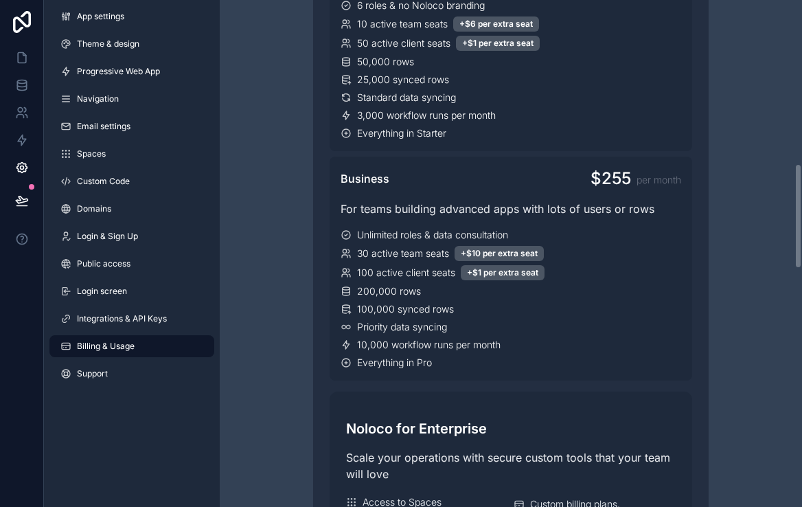
scroll to position [843, 0]
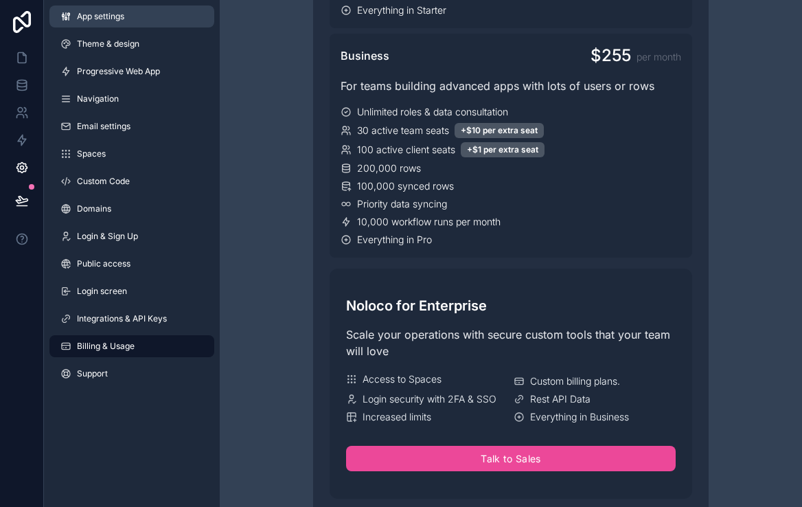
click at [108, 22] on link "App settings" at bounding box center [131, 16] width 165 height 22
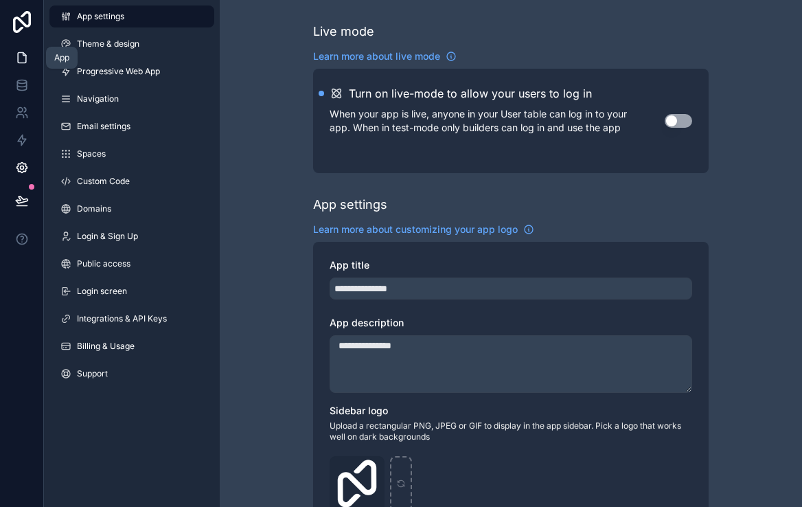
click at [30, 61] on link at bounding box center [21, 57] width 43 height 27
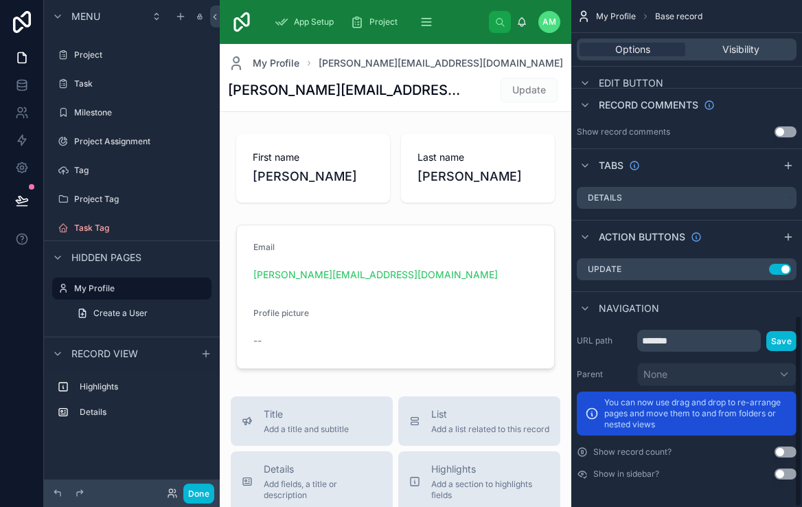
scroll to position [831, 0]
click at [24, 137] on icon at bounding box center [22, 140] width 14 height 14
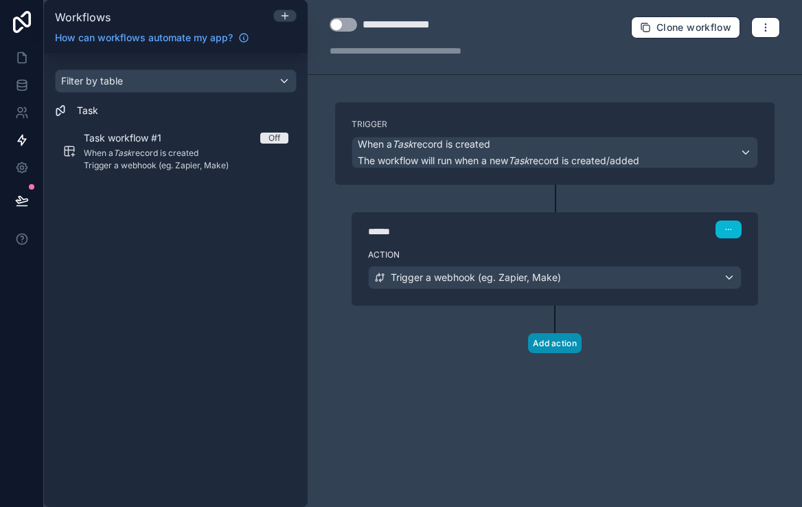
click at [562, 338] on button "Add action" at bounding box center [555, 343] width 54 height 20
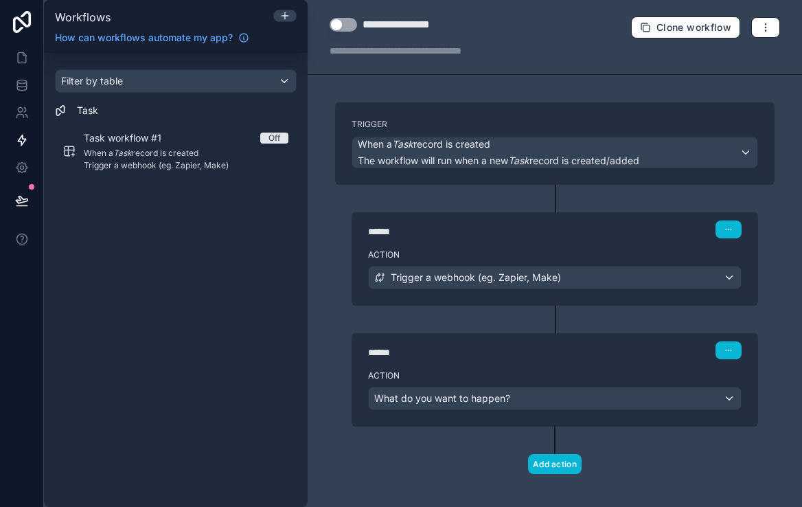
click at [659, 403] on div "What do you want to happen?" at bounding box center [555, 398] width 372 height 22
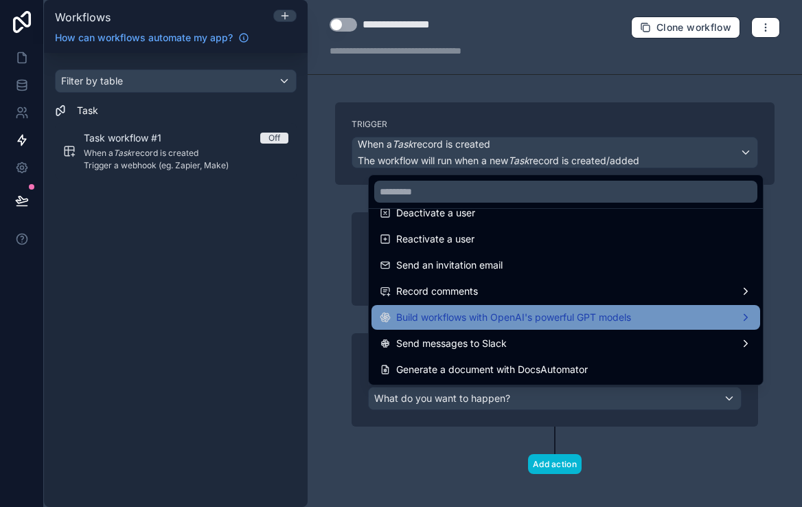
click at [570, 328] on div "Build workflows with OpenAI's powerful GPT models" at bounding box center [566, 317] width 389 height 25
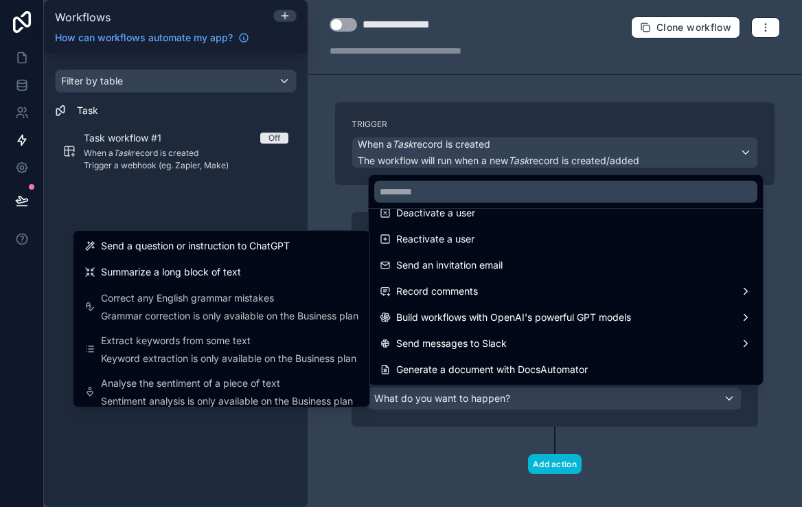
click at [445, 432] on div at bounding box center [401, 253] width 802 height 507
